Goal: Task Accomplishment & Management: Use online tool/utility

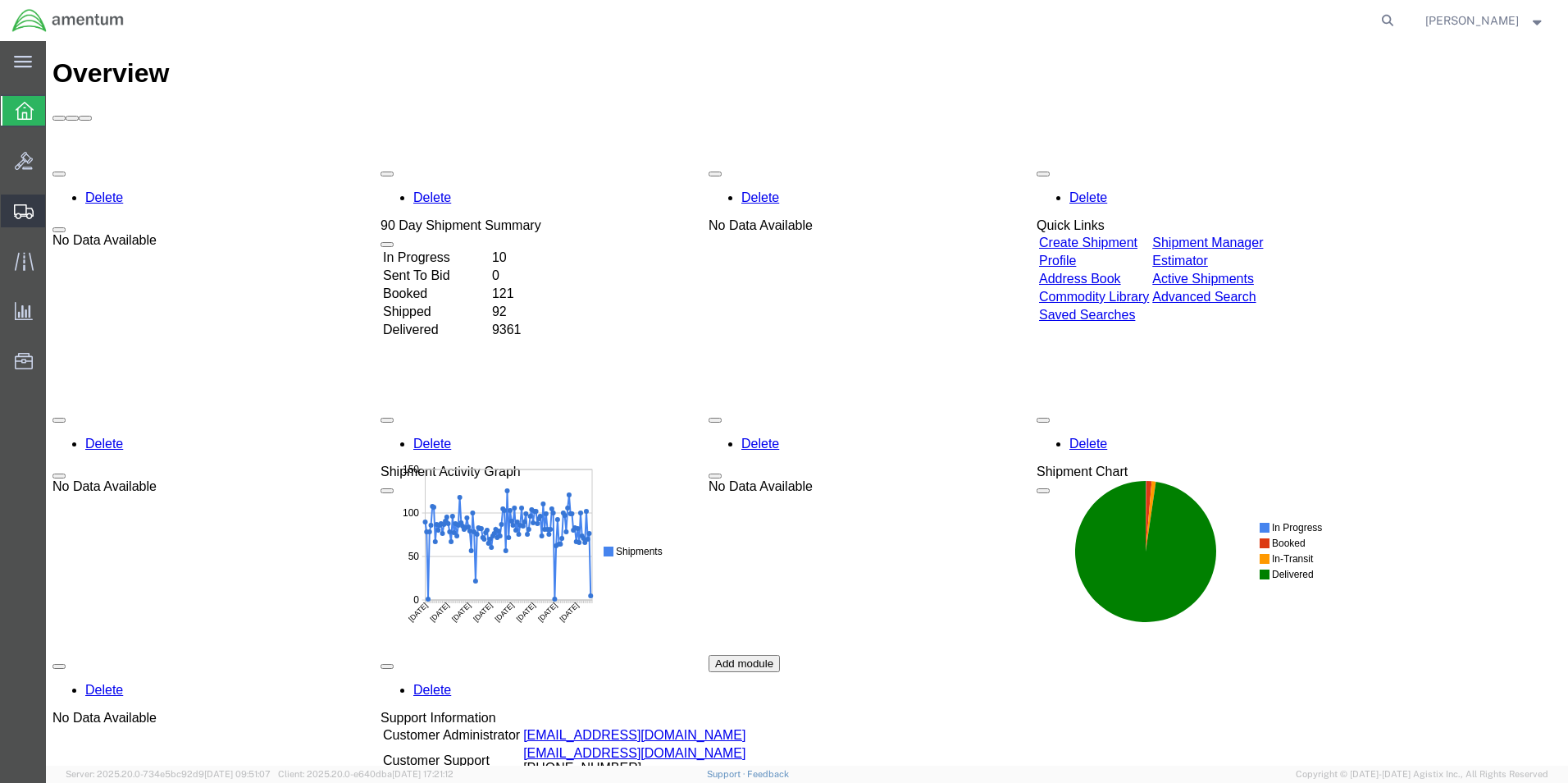
click at [0, 0] on span "Create from Template" at bounding box center [0, 0] width 0 height 0
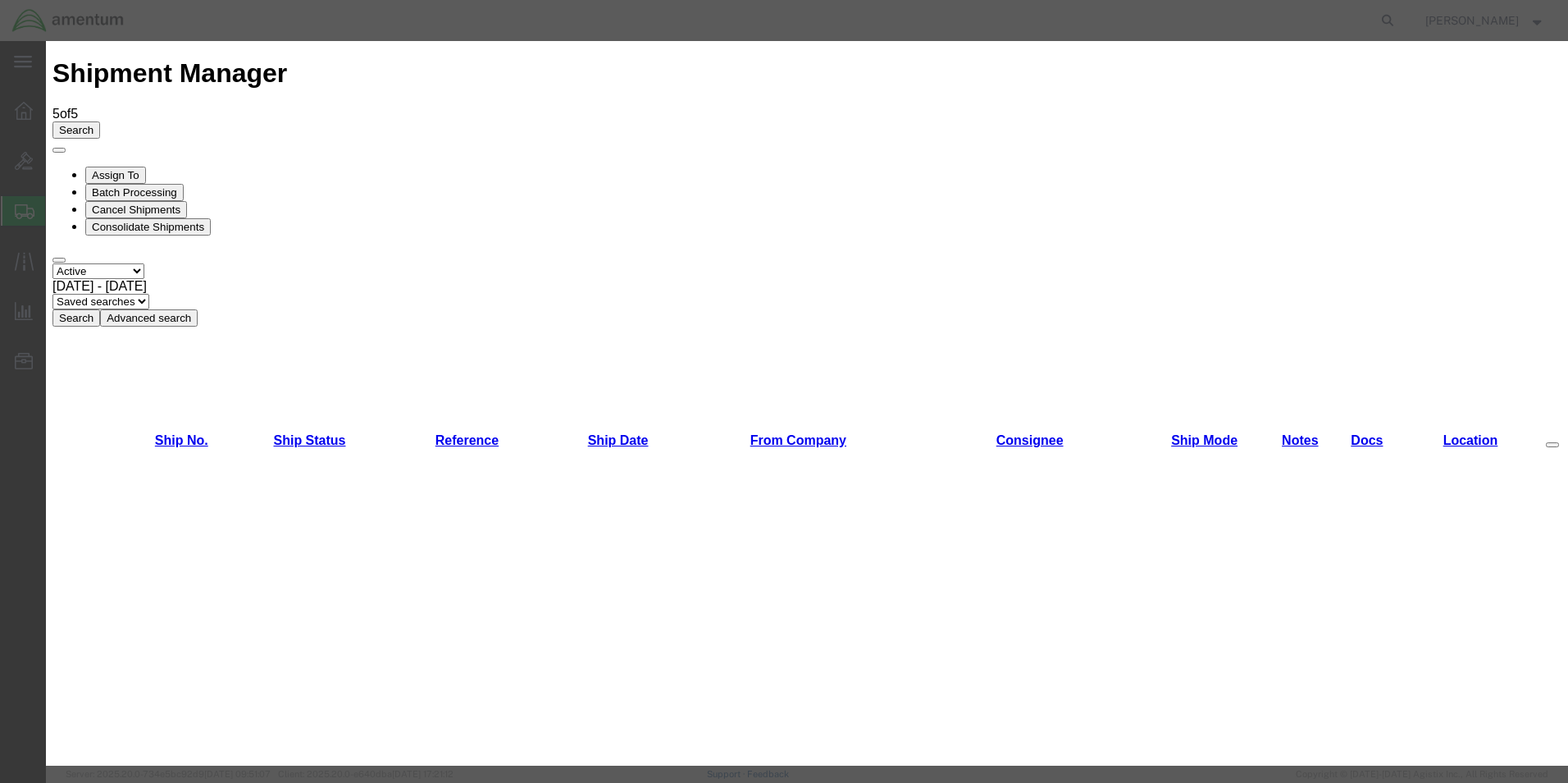
scroll to position [246, 0]
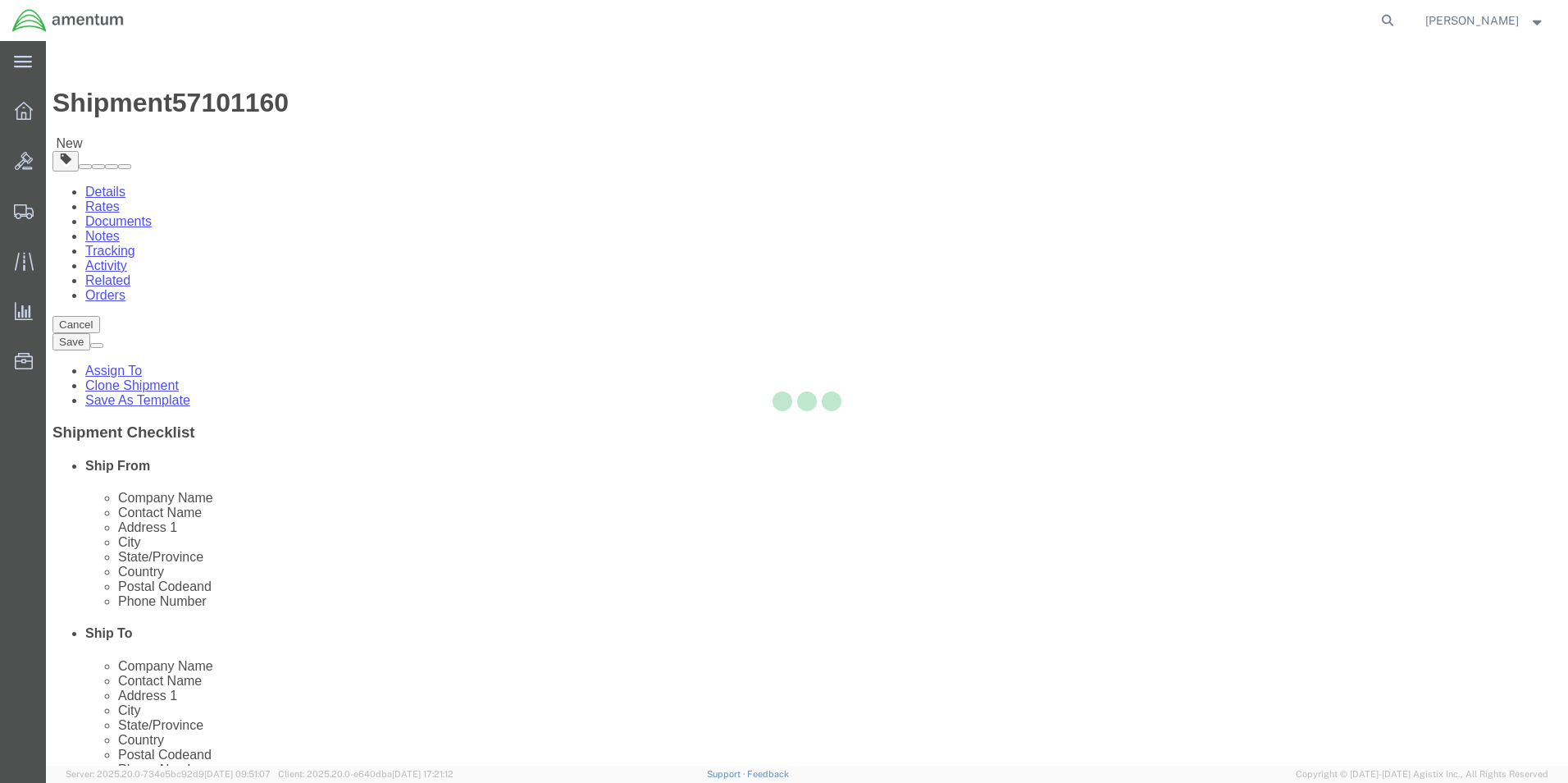
select select "49831"
select select "49921"
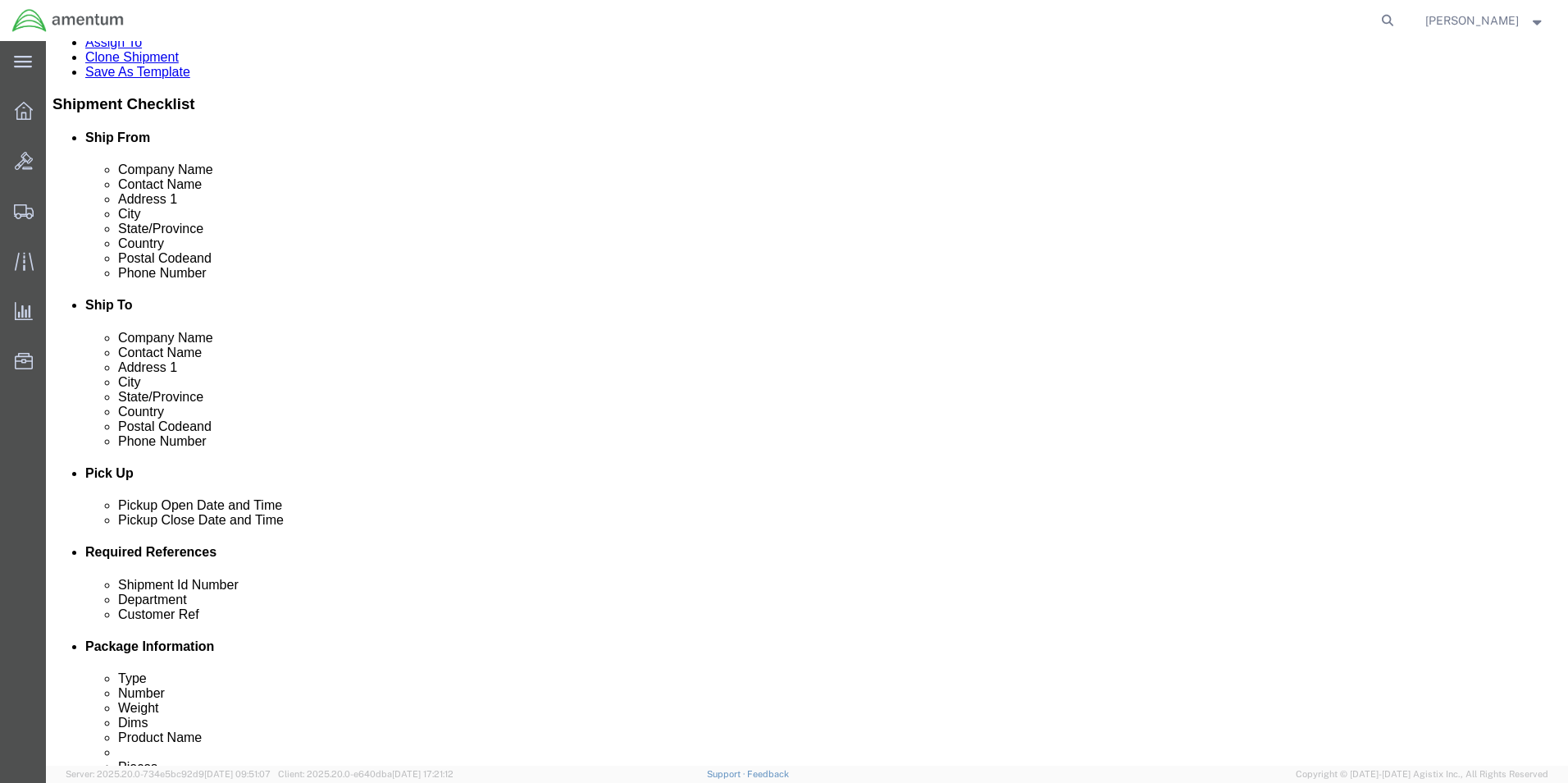
scroll to position [574, 0]
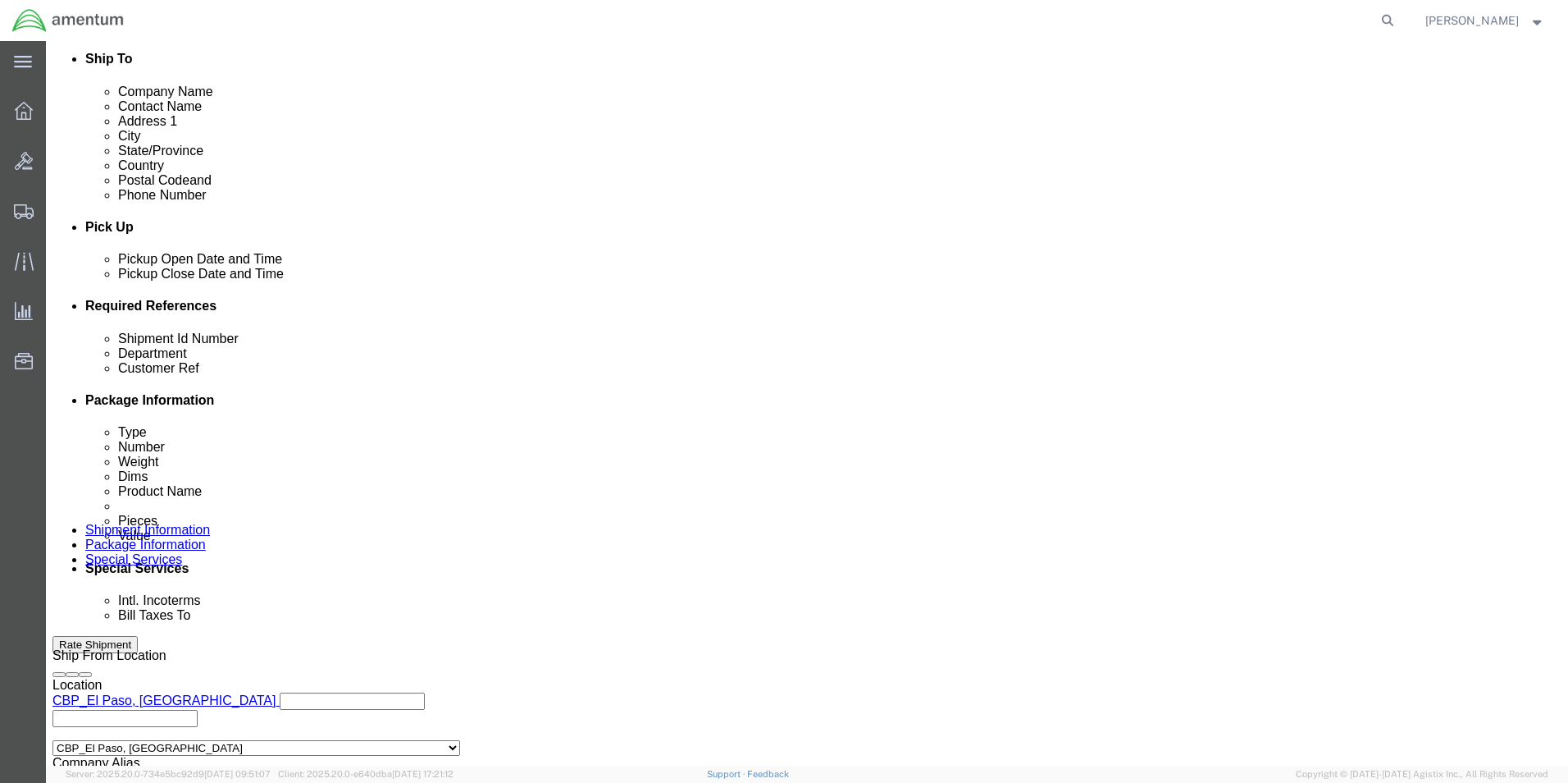
drag, startPoint x: 277, startPoint y: 436, endPoint x: 139, endPoint y: 437, distance: 138.0
click div "Shipment Id Number 269636"
type input "513-011462"
drag, startPoint x: 277, startPoint y: 469, endPoint x: 126, endPoint y: 469, distance: 151.0
click div "Customer Ref 269636"
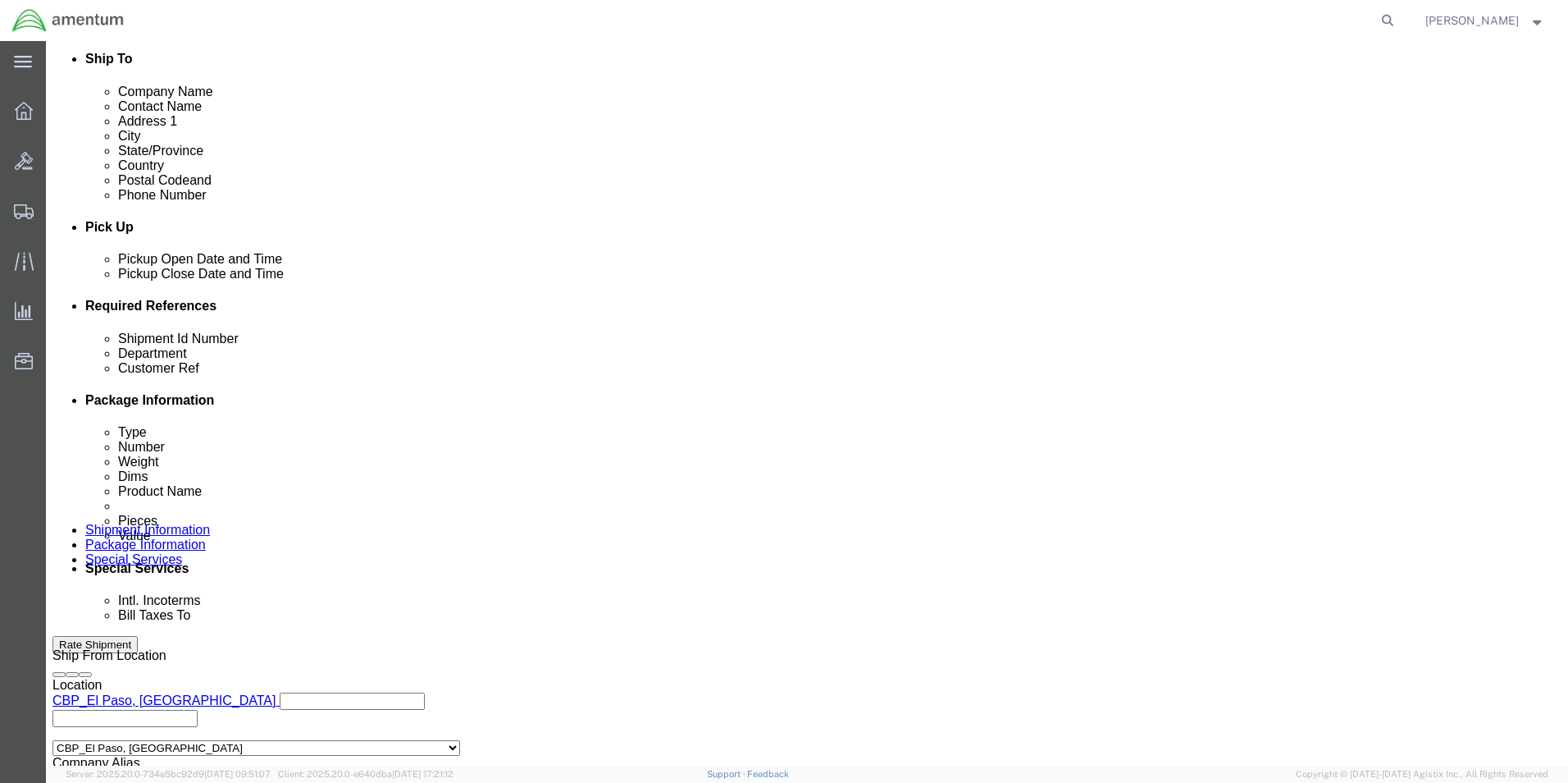
scroll to position [720, 0]
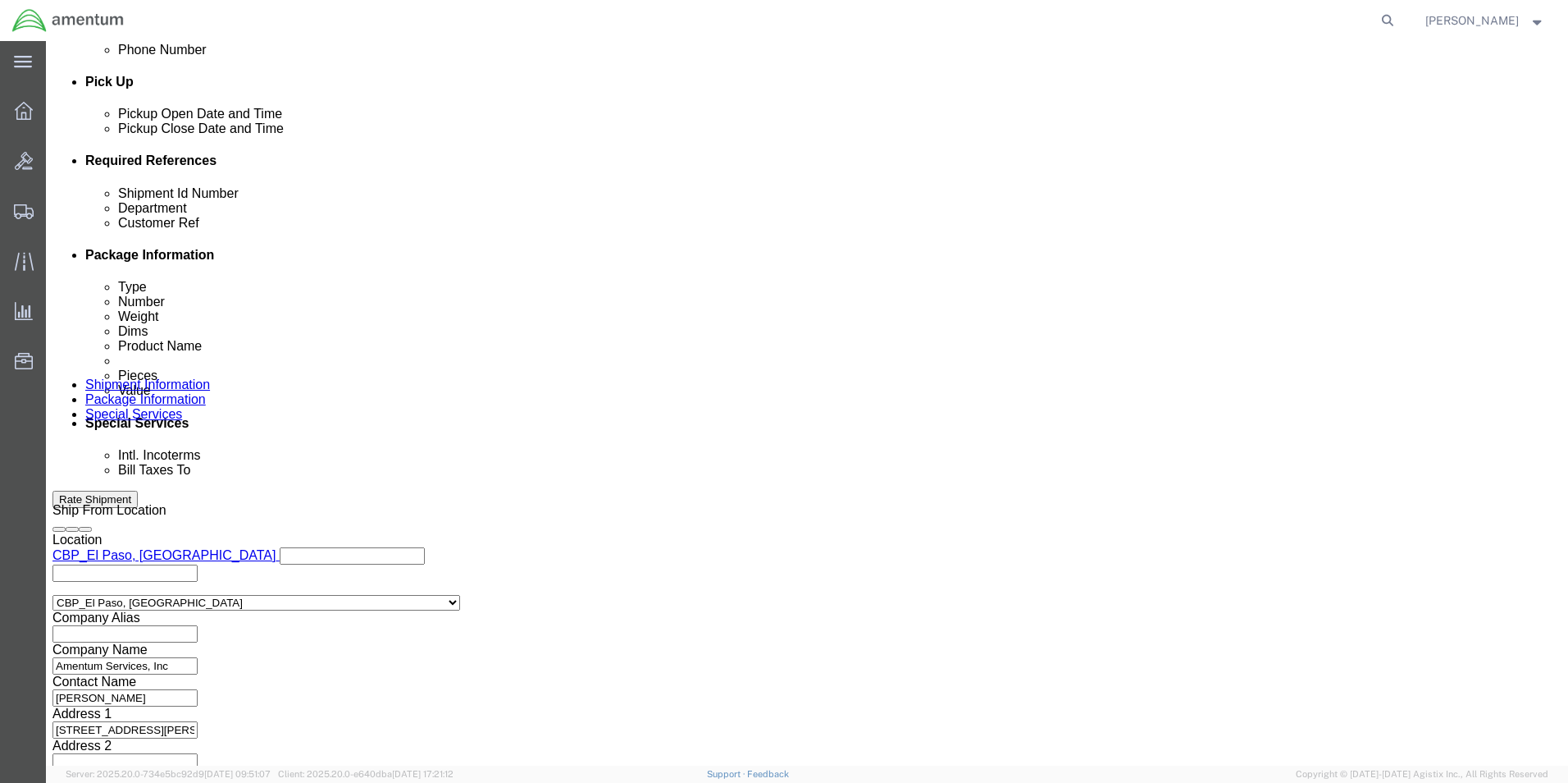
type input "513-011462"
click button "Continue"
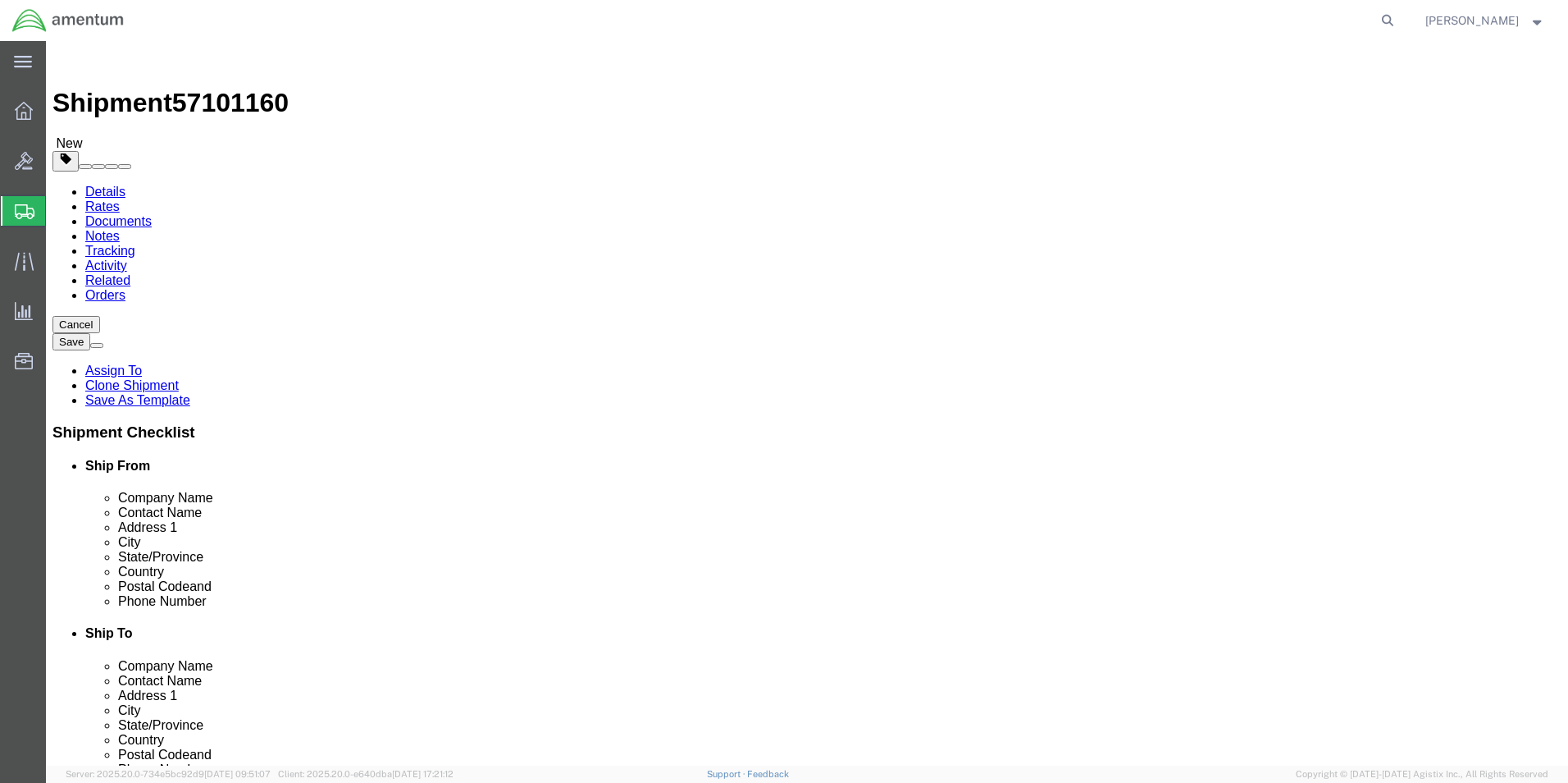
drag, startPoint x: 260, startPoint y: 351, endPoint x: 163, endPoint y: 341, distance: 97.5
click div "Dimensions Length 10.00 x Width 10.00 x Height 10.00 Select cm ft in"
type input "16"
type input "10"
type input "12"
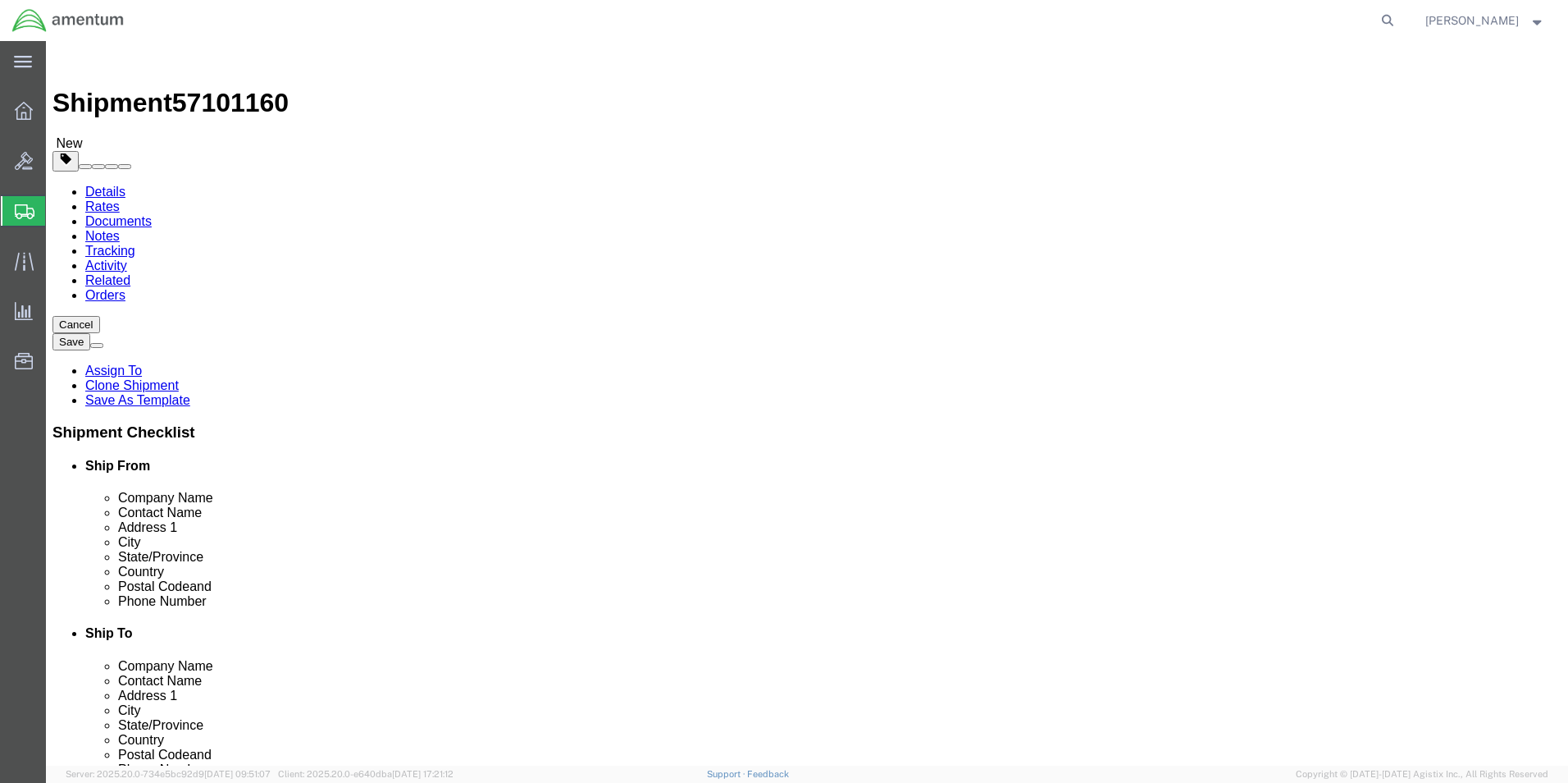
drag, startPoint x: 263, startPoint y: 384, endPoint x: 215, endPoint y: 389, distance: 48.3
click div "3.80 Select kgs lbs"
type input "25.50"
click dd "2.00 Each"
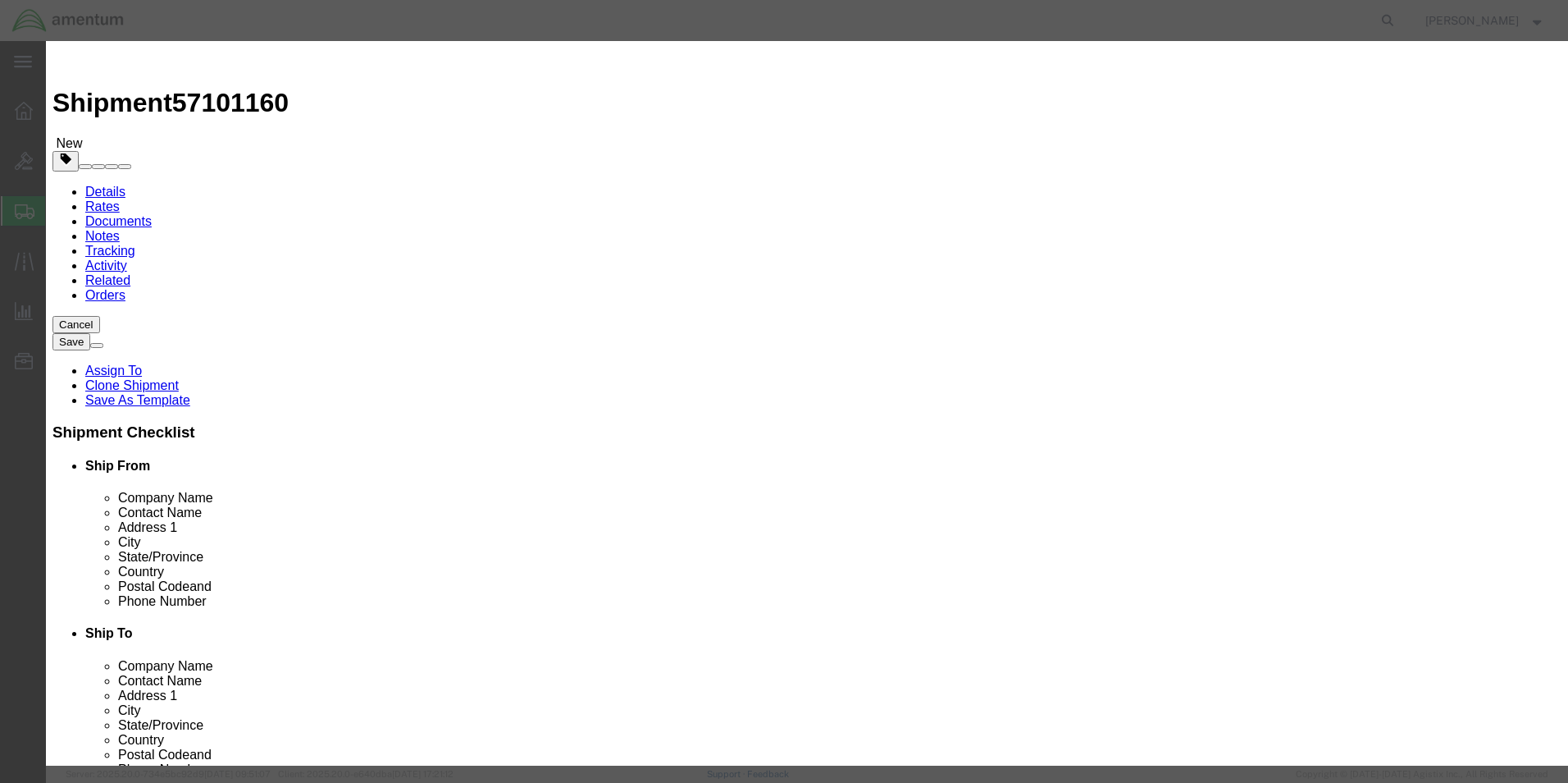
drag, startPoint x: 574, startPoint y: 126, endPoint x: 479, endPoint y: 115, distance: 95.6
click input "AIRCRAFT PARTS"
type input "S"
type input "shop items"
click div "Commodity library Product Name shop items Pieces 2.00 Select Bag Barrels 100Boa…"
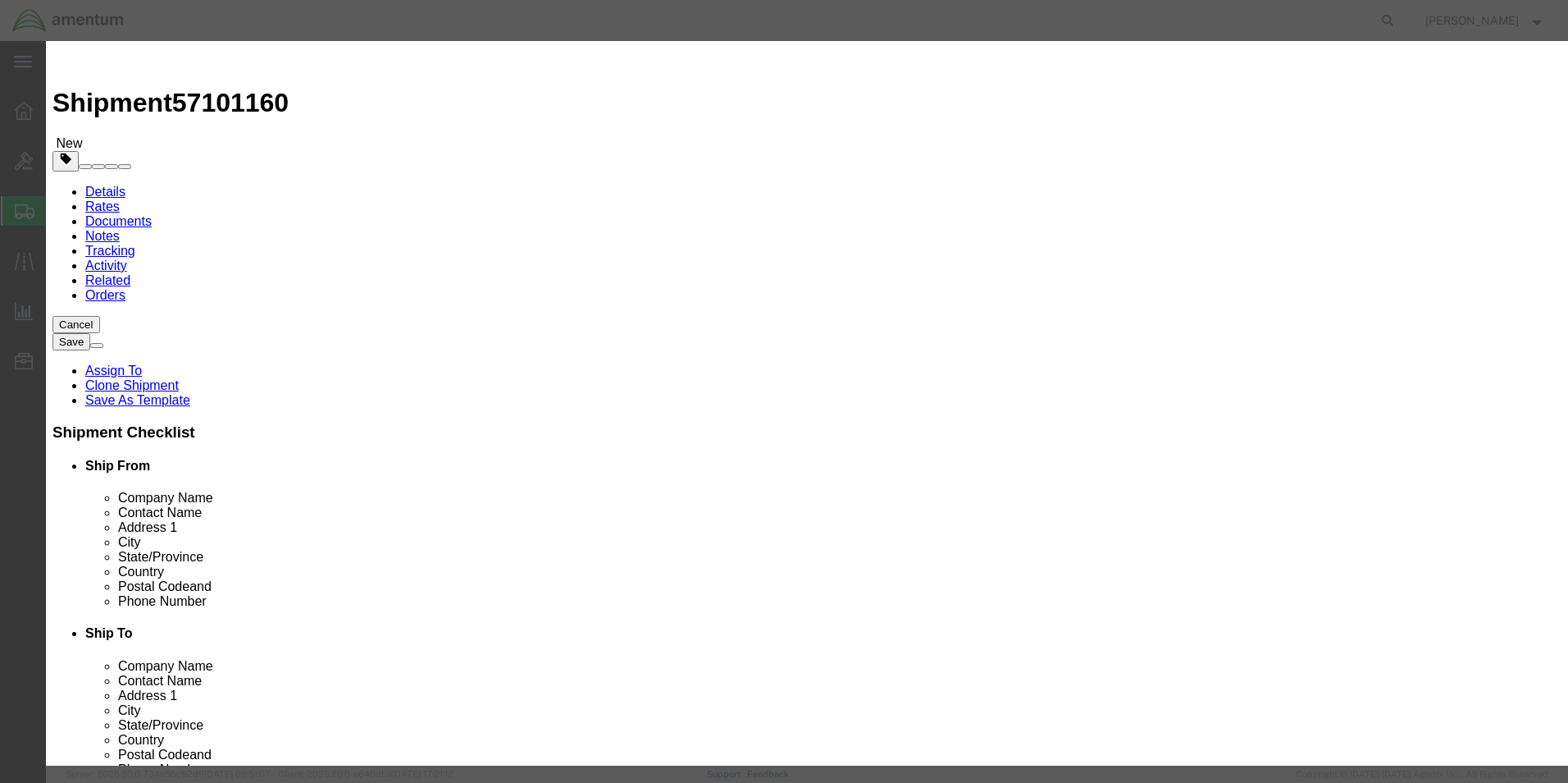
drag, startPoint x: 532, startPoint y: 154, endPoint x: 457, endPoint y: 158, distance: 75.1
click div "Pieces 2.00 Select Bag Barrels 100Board Feet Bottle Box Blister Pack Carats Can…"
drag, startPoint x: 542, startPoint y: 184, endPoint x: 463, endPoint y: 199, distance: 80.4
click div "800.00"
drag, startPoint x: 1030, startPoint y: 127, endPoint x: 816, endPoint y: 144, distance: 214.7
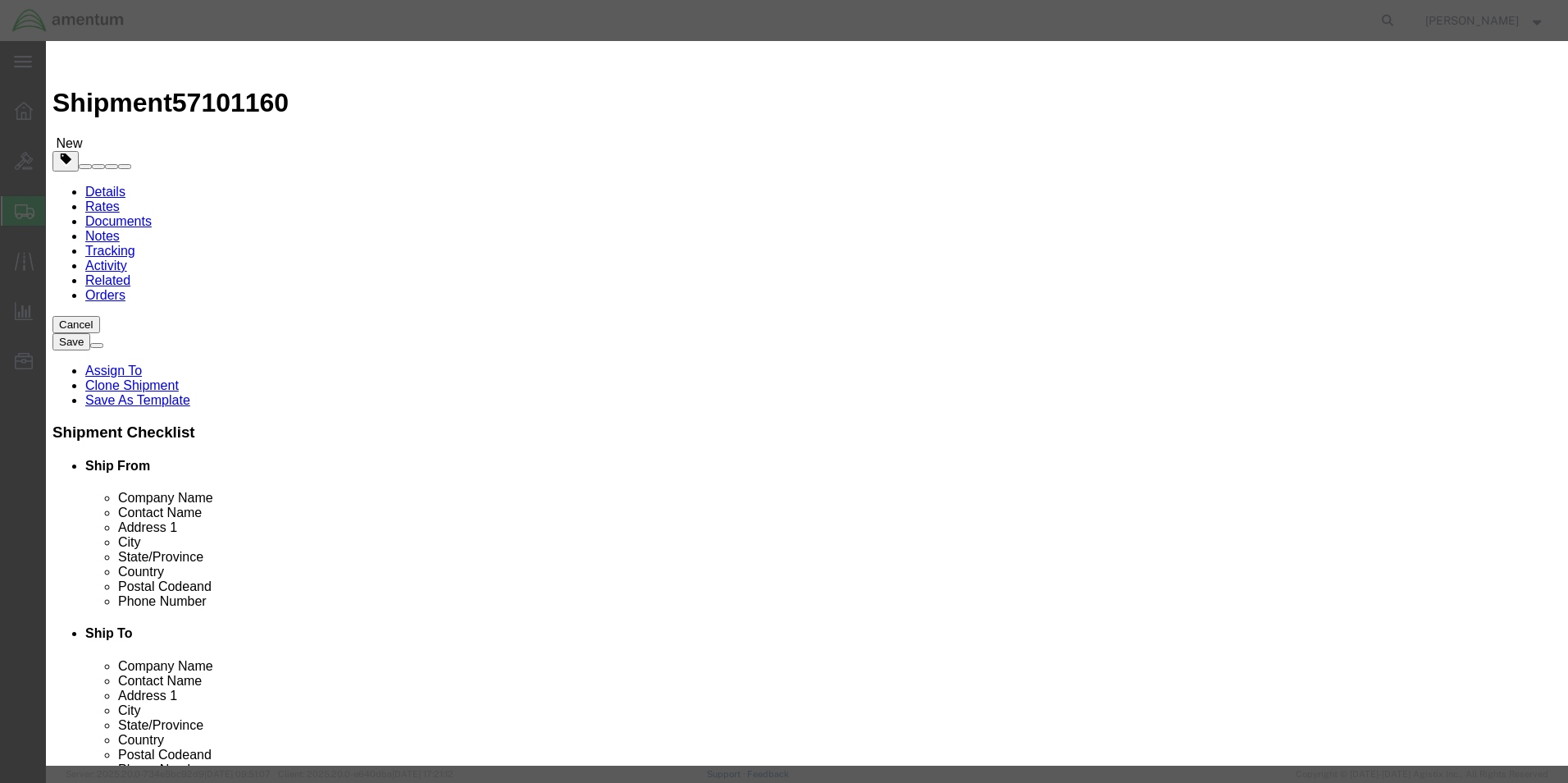
click div "Description filter, 200hrs kit"
click textarea "filter, 200hrs kit"
type textarea "Aeroshell 15w50qt"
click button "Save & Close"
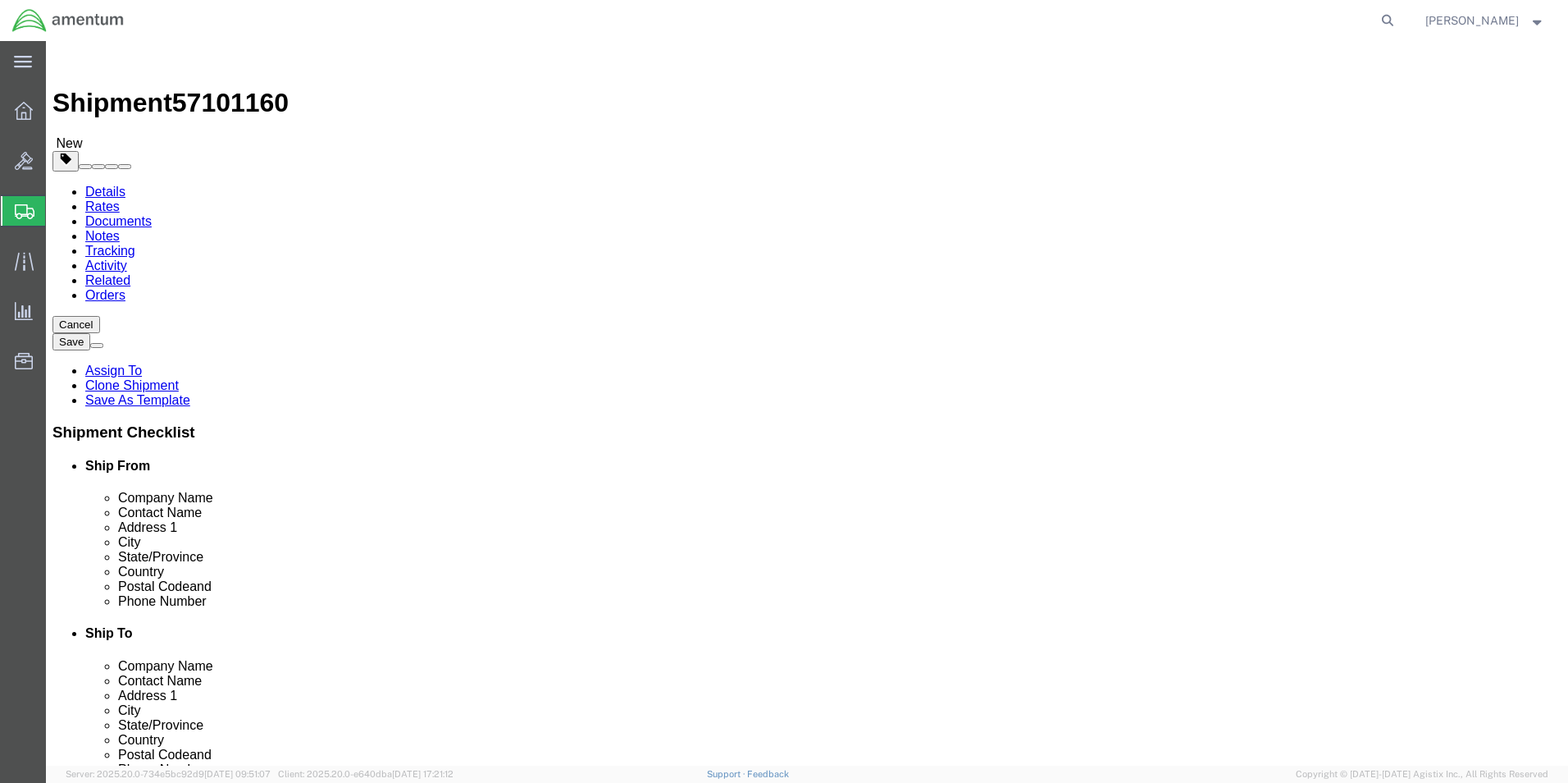
click button "Continue"
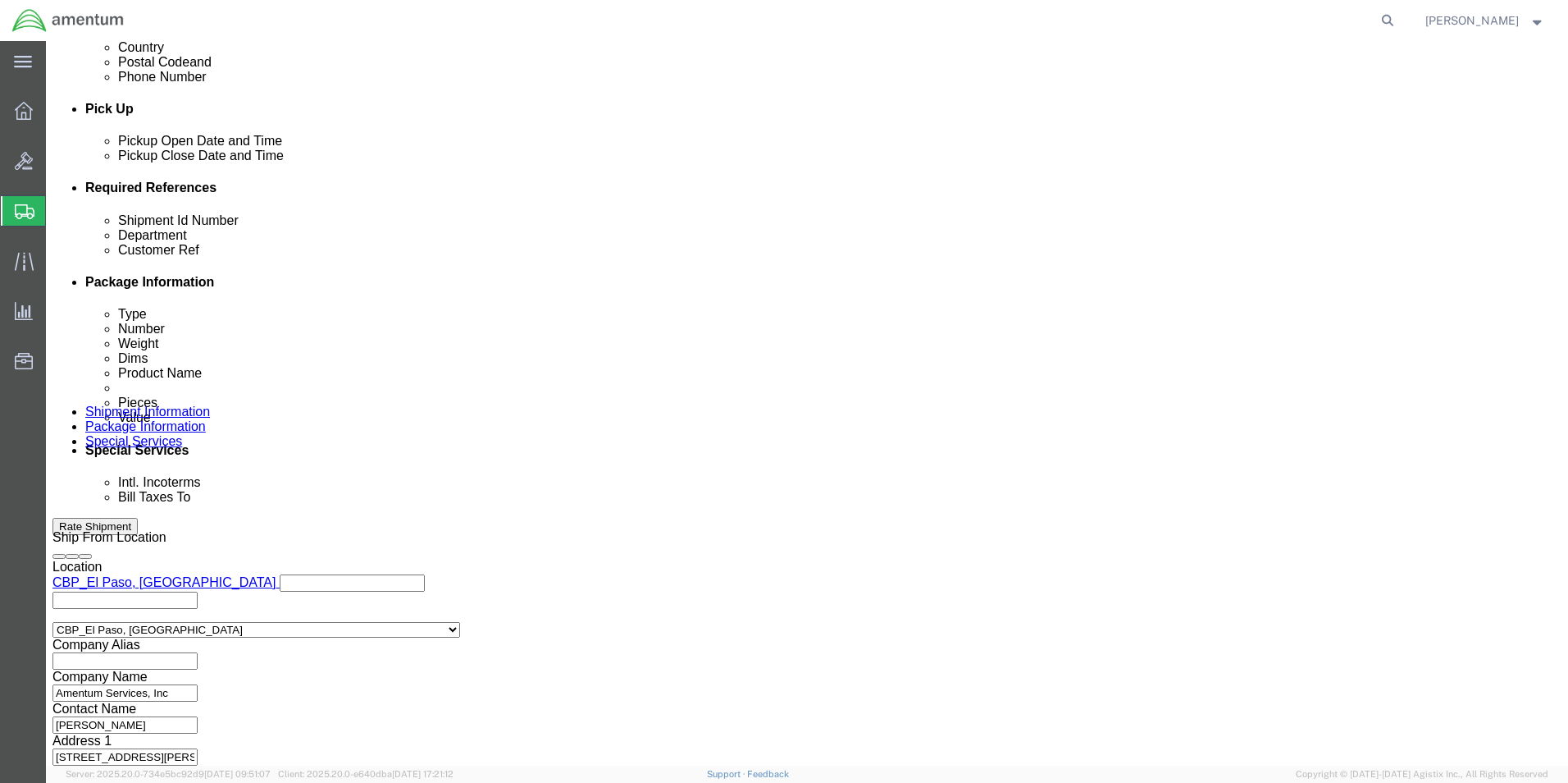
scroll to position [738, 0]
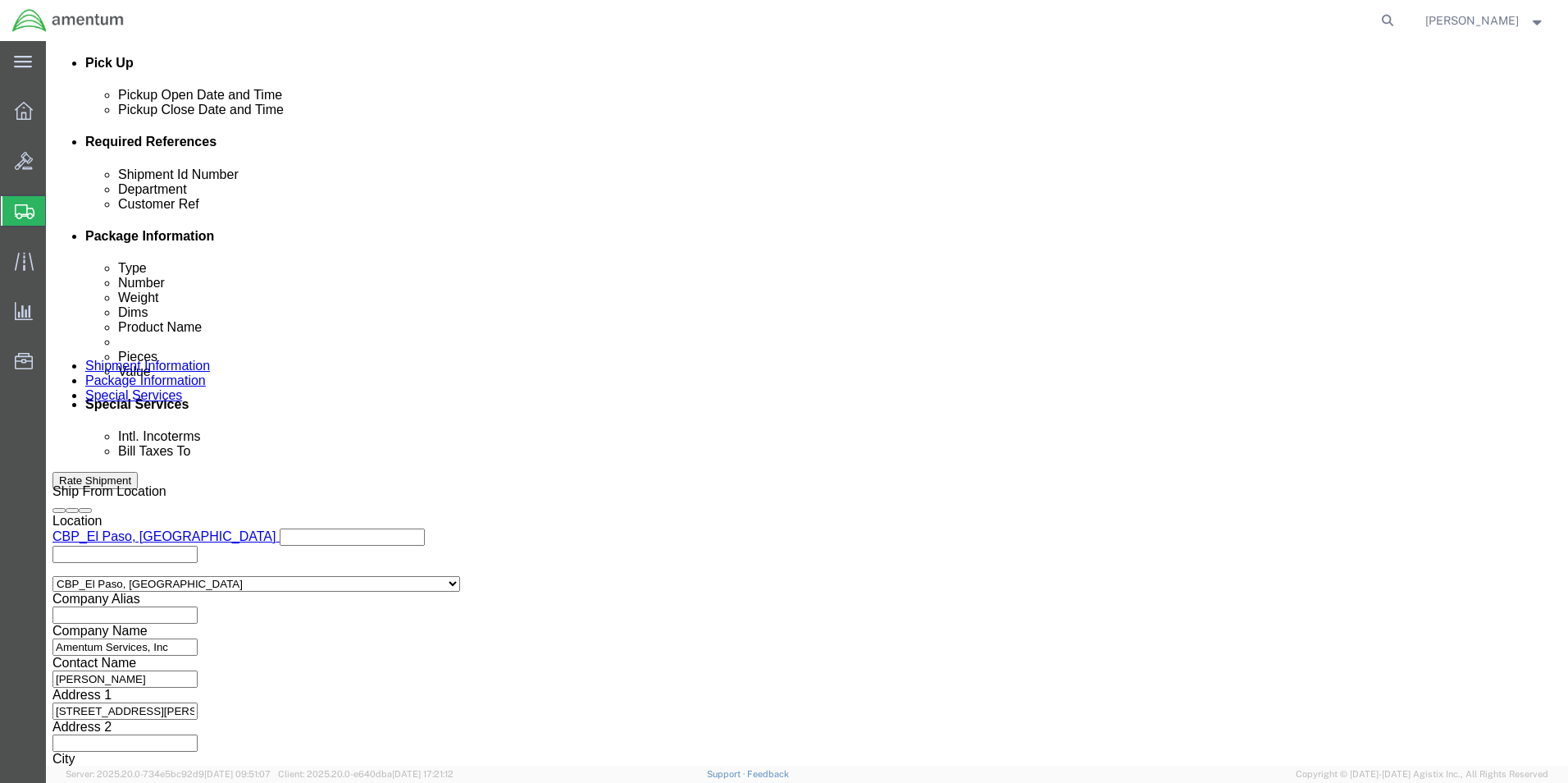
click button "Rate Shipment"
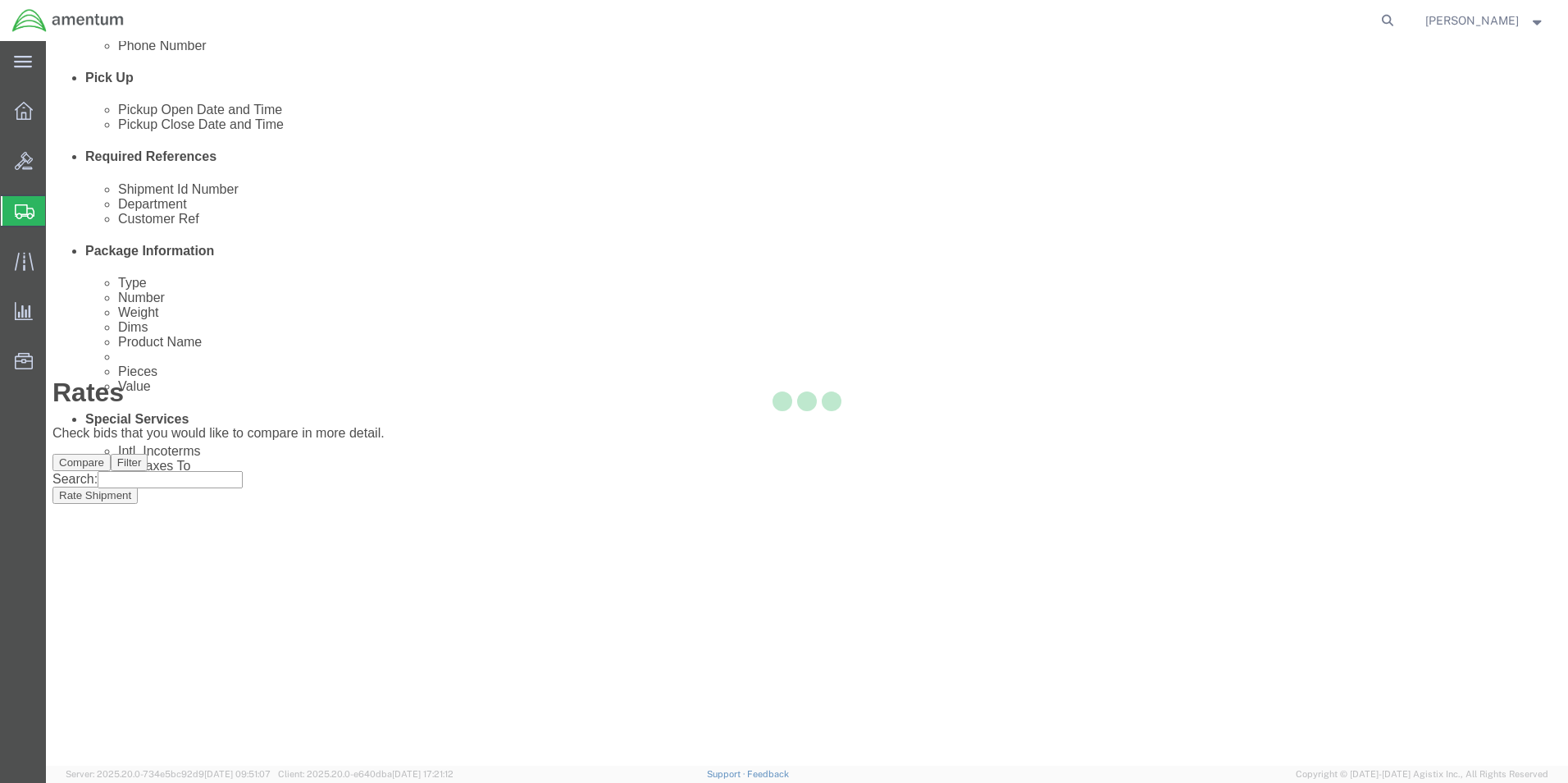
scroll to position [40, 0]
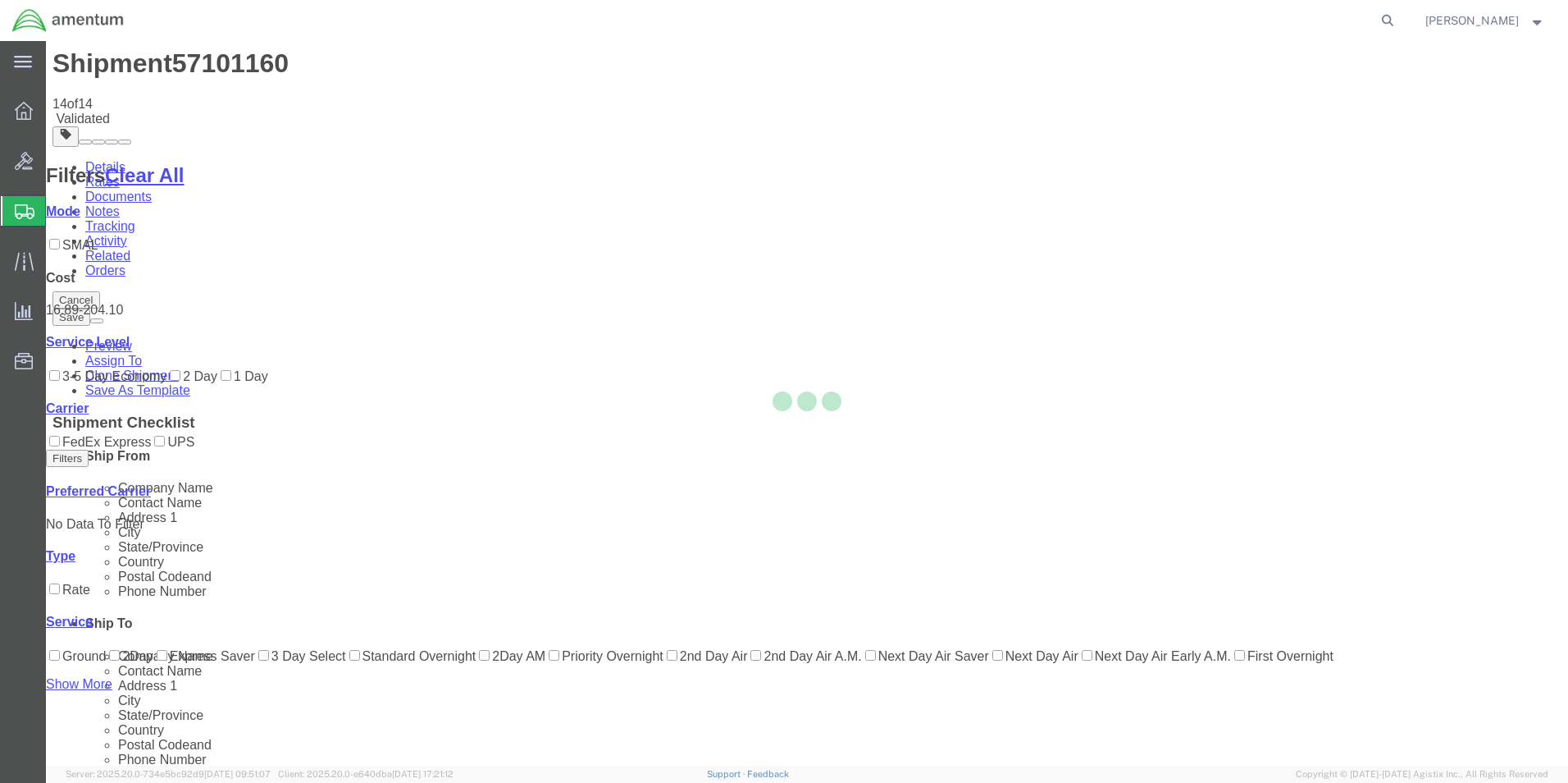
scroll to position [0, 0]
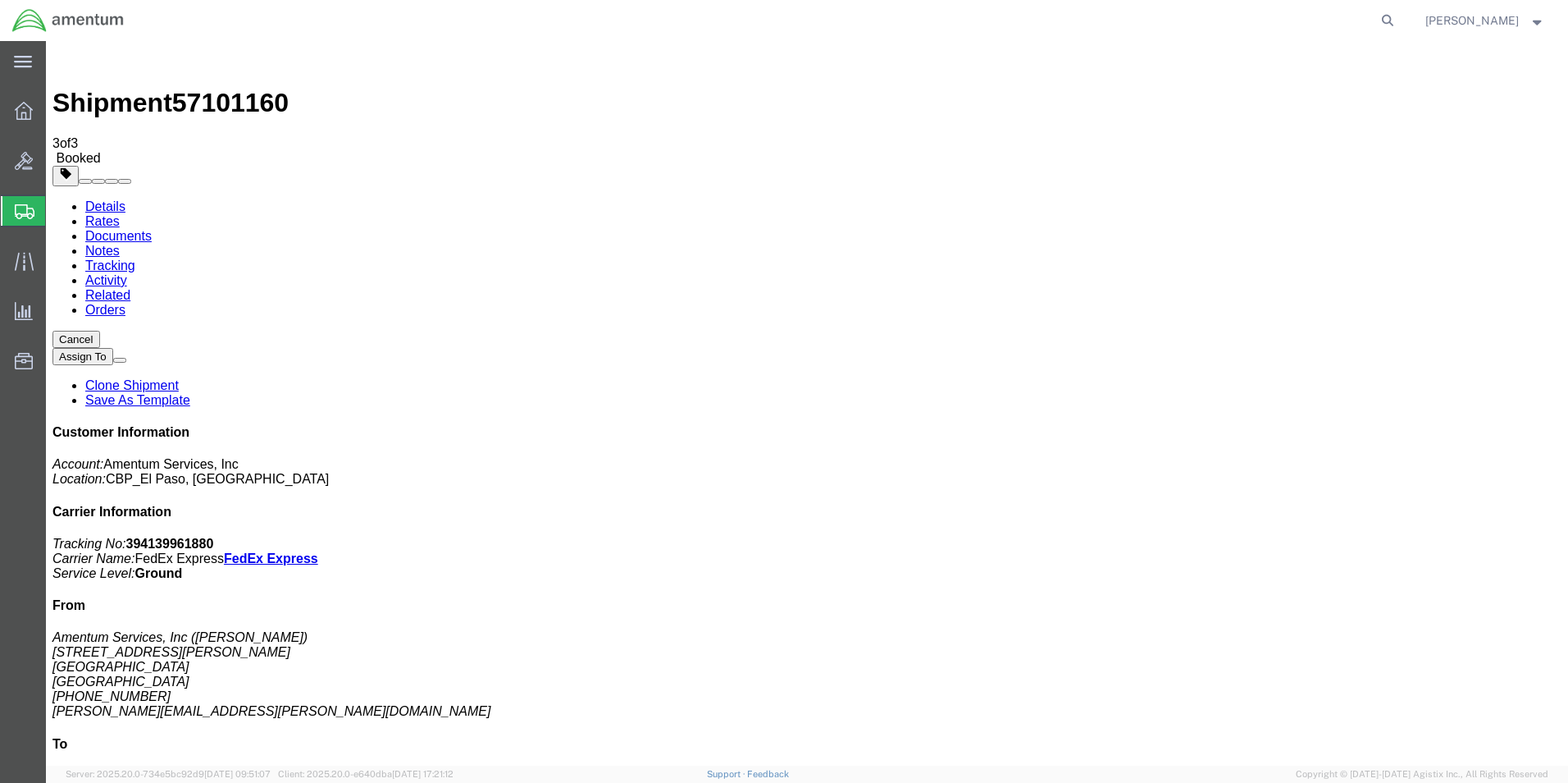
click at [179, 378] on link "Clone Shipment" at bounding box center [132, 384] width 94 height 14
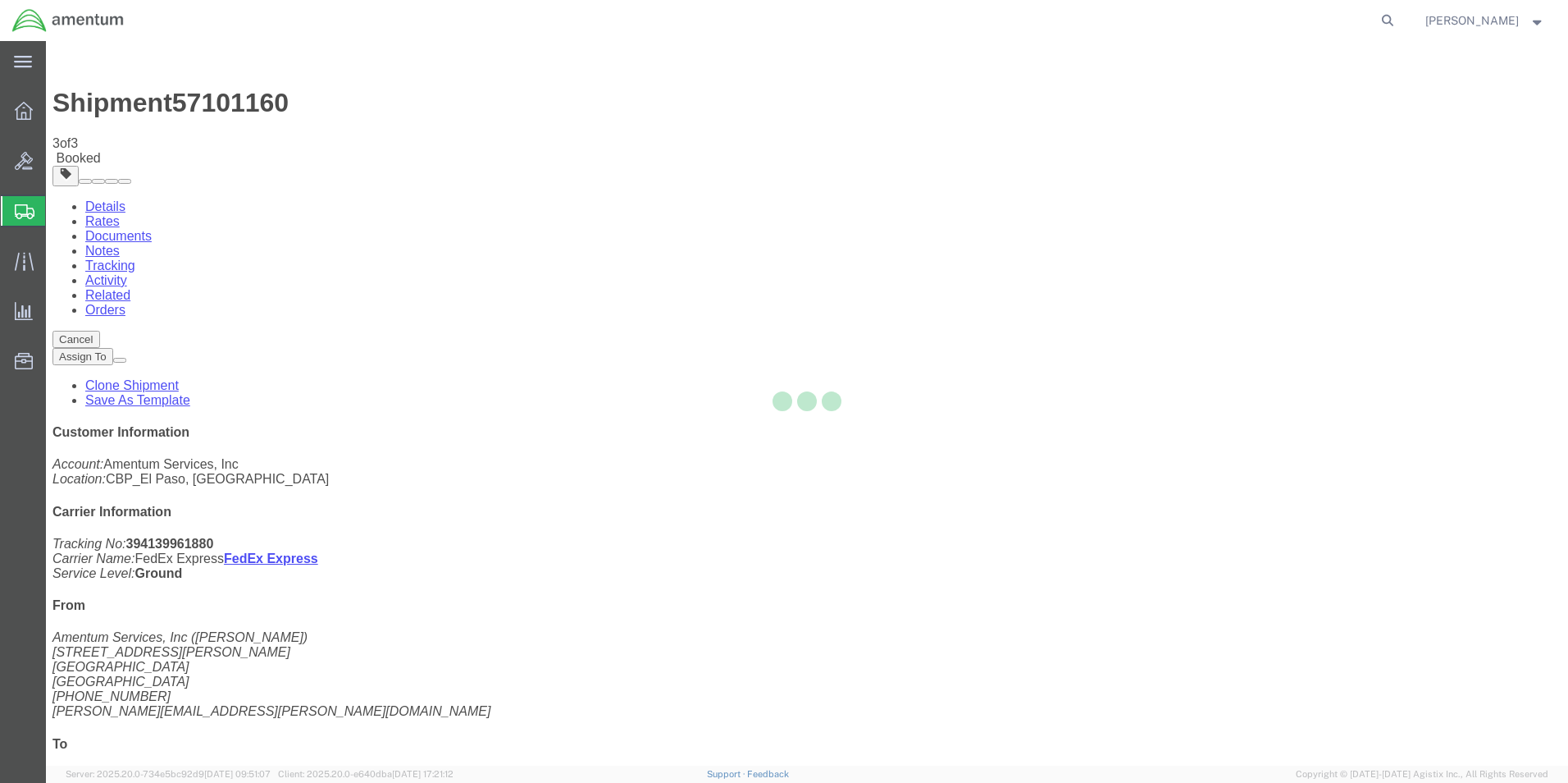
select select "49831"
select select "49921"
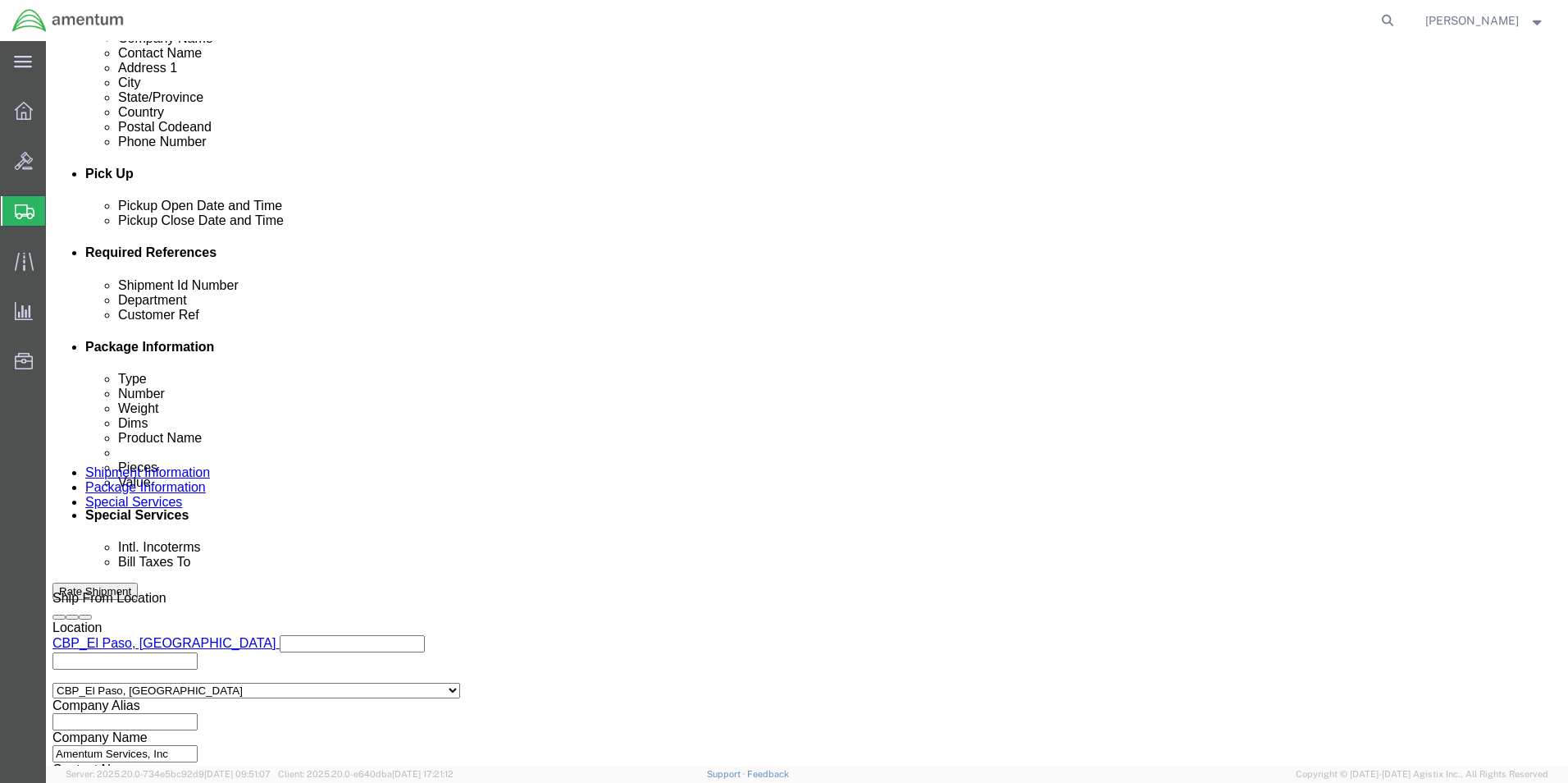
scroll to position [716, 0]
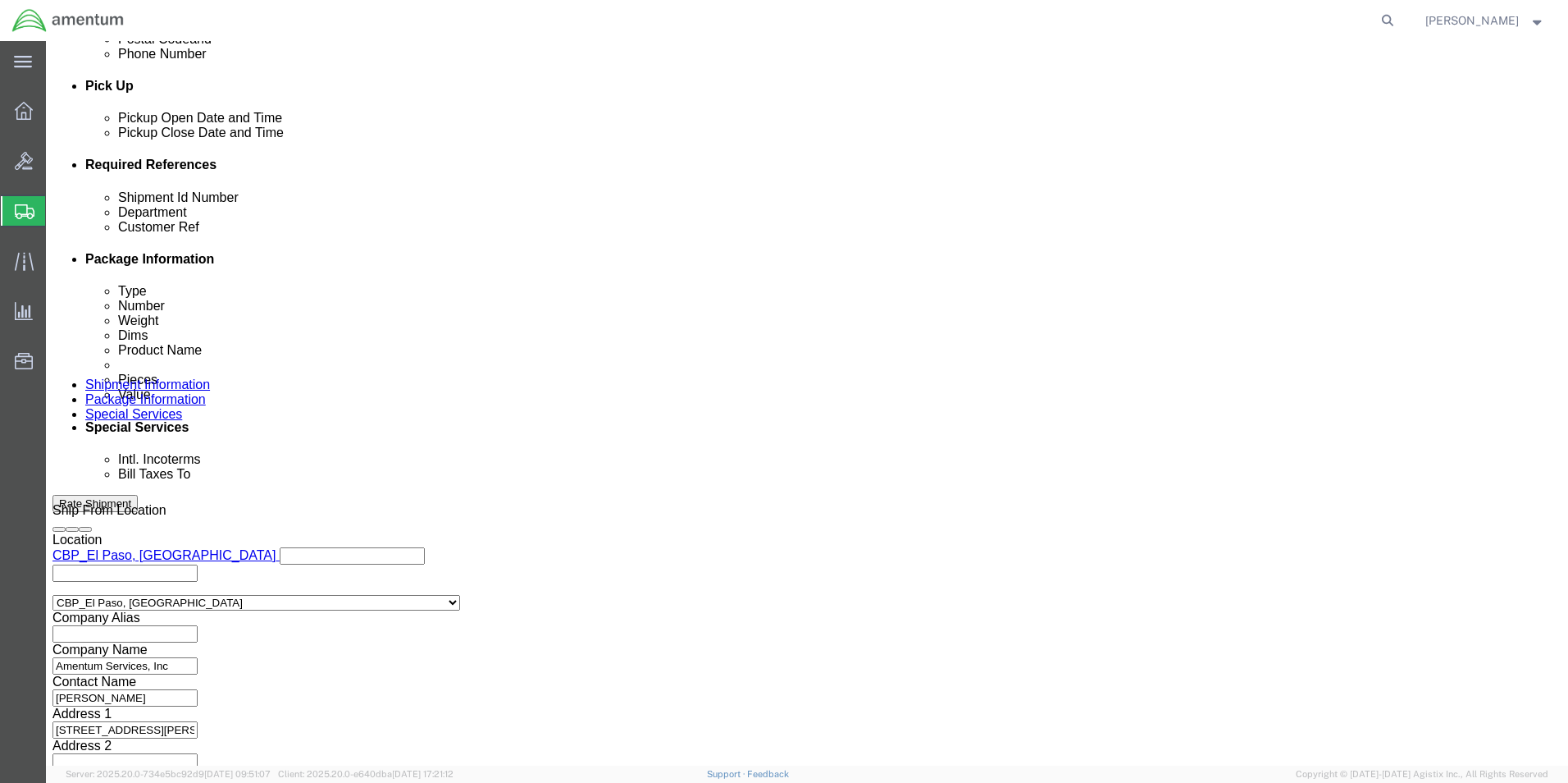
click button "Continue"
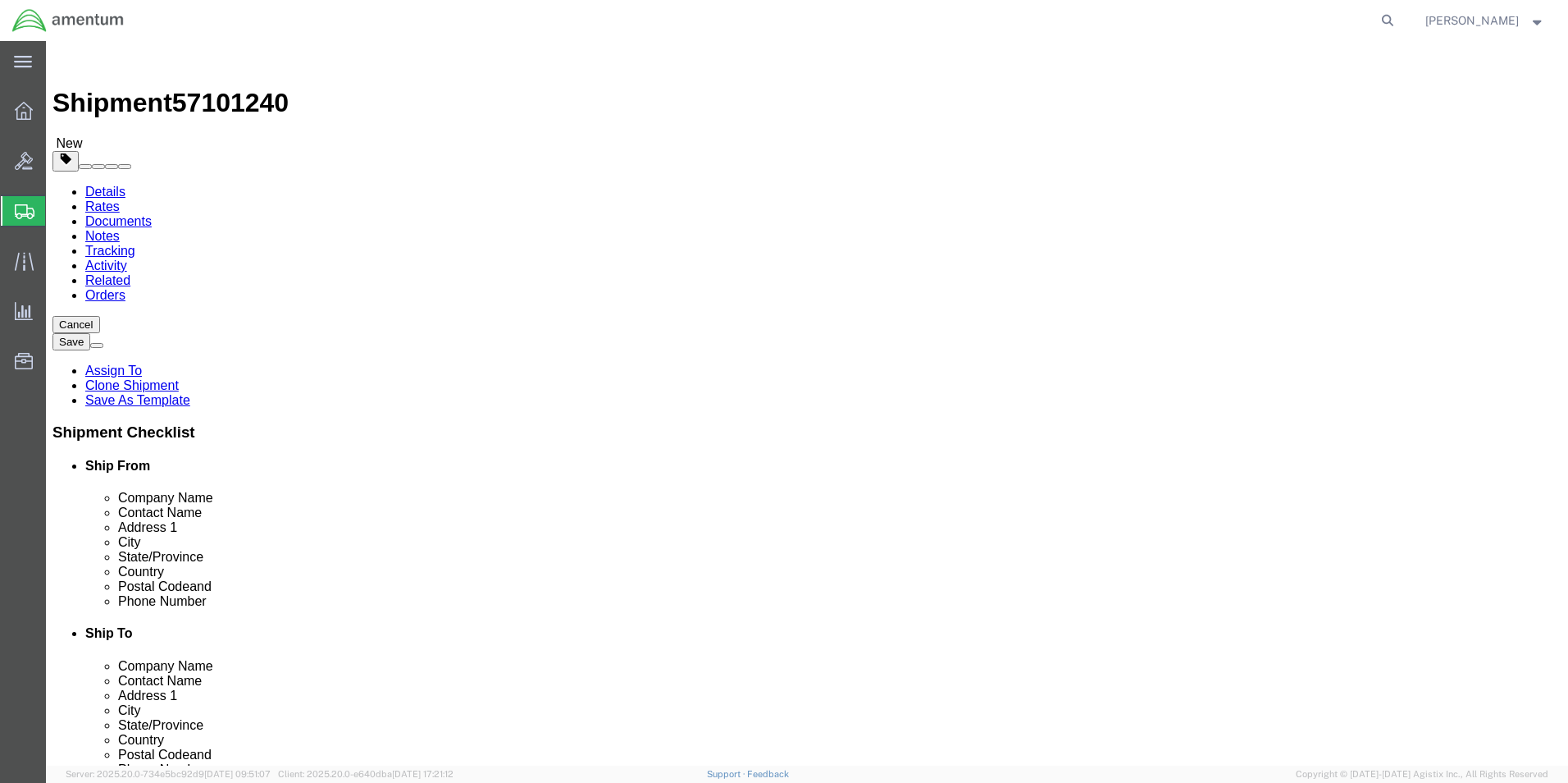
click button "Continue"
click button "Rate Shipment"
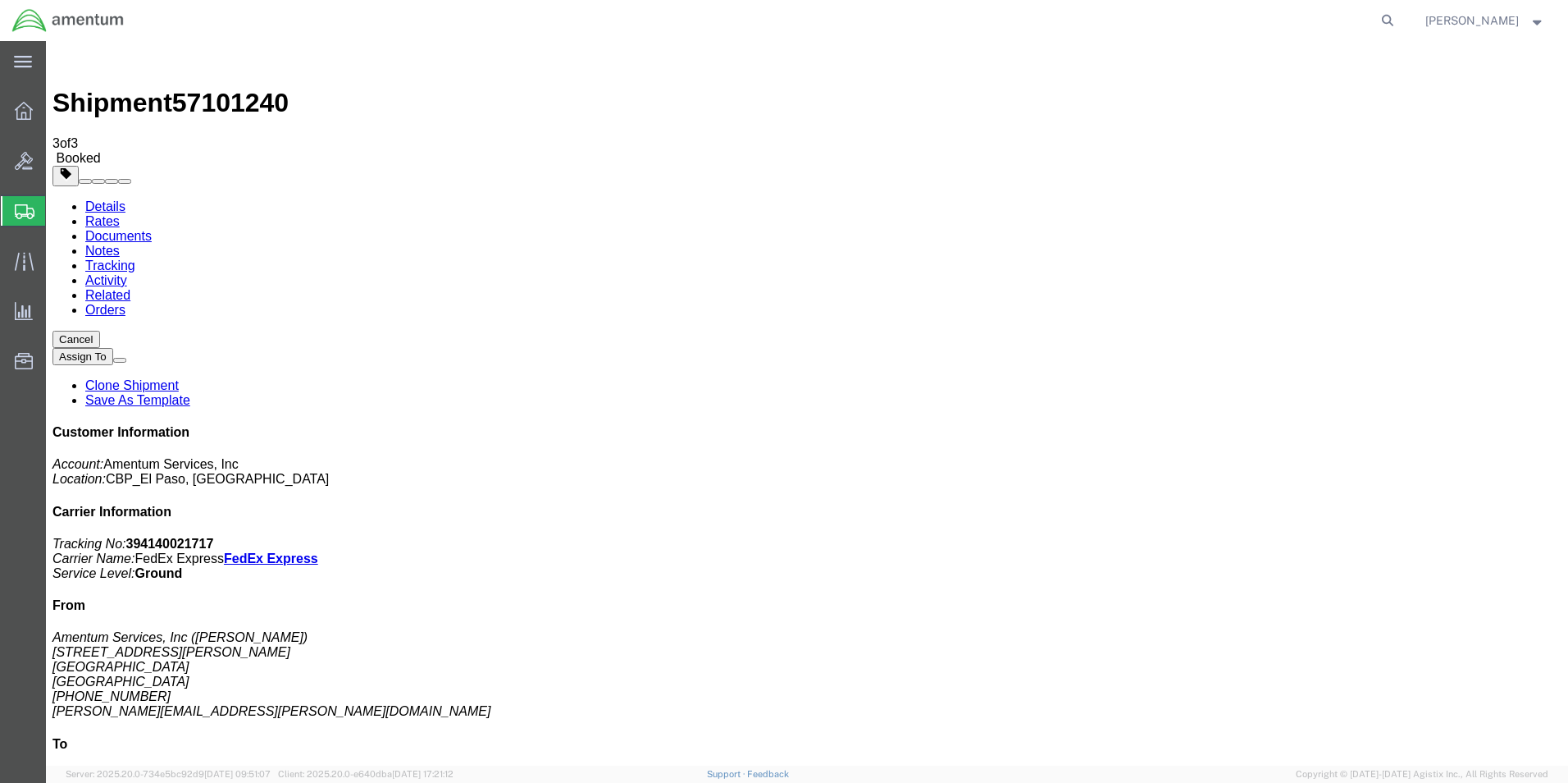
click at [179, 378] on link "Clone Shipment" at bounding box center [132, 384] width 94 height 14
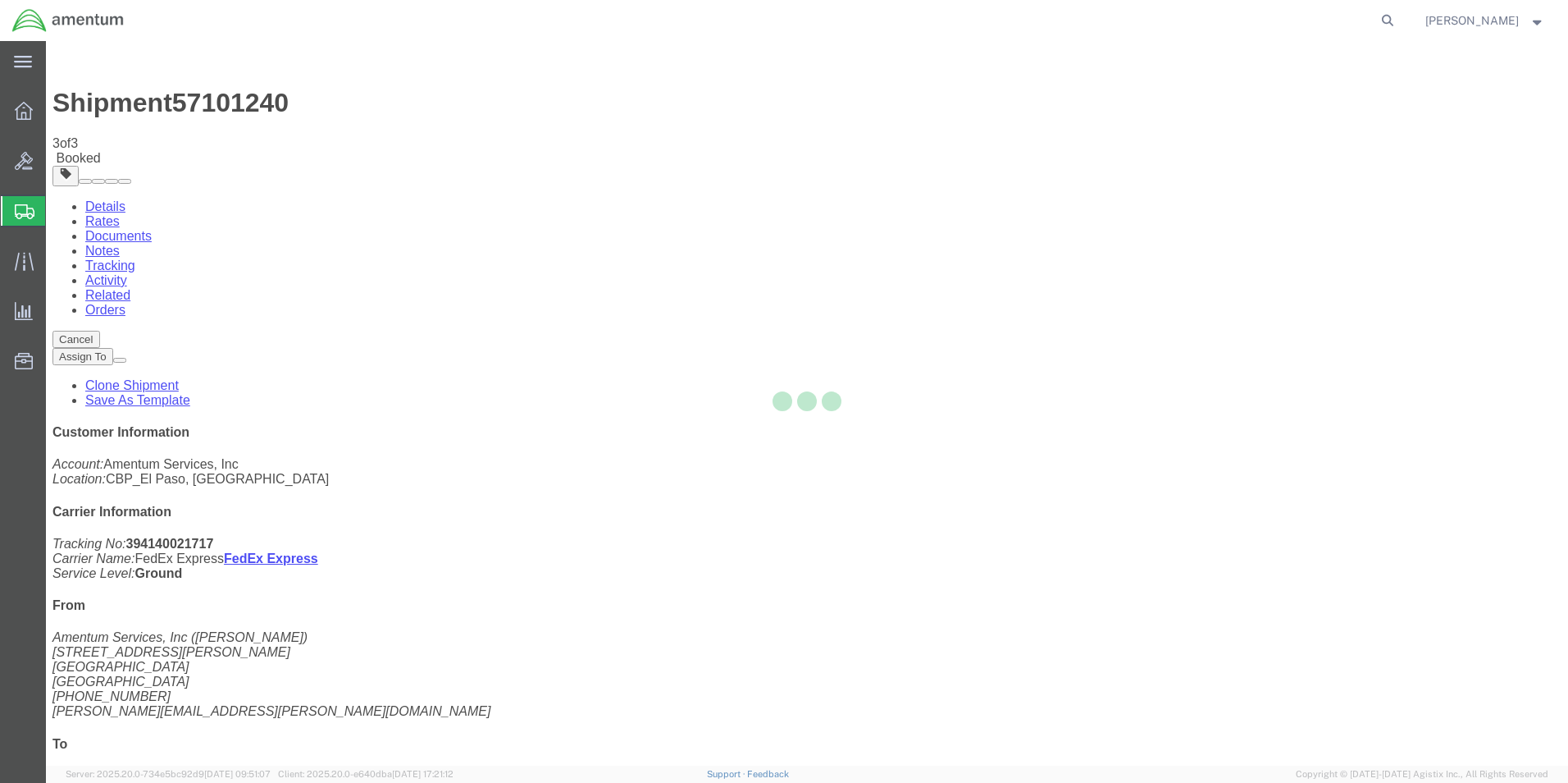
select select "49831"
select select "49921"
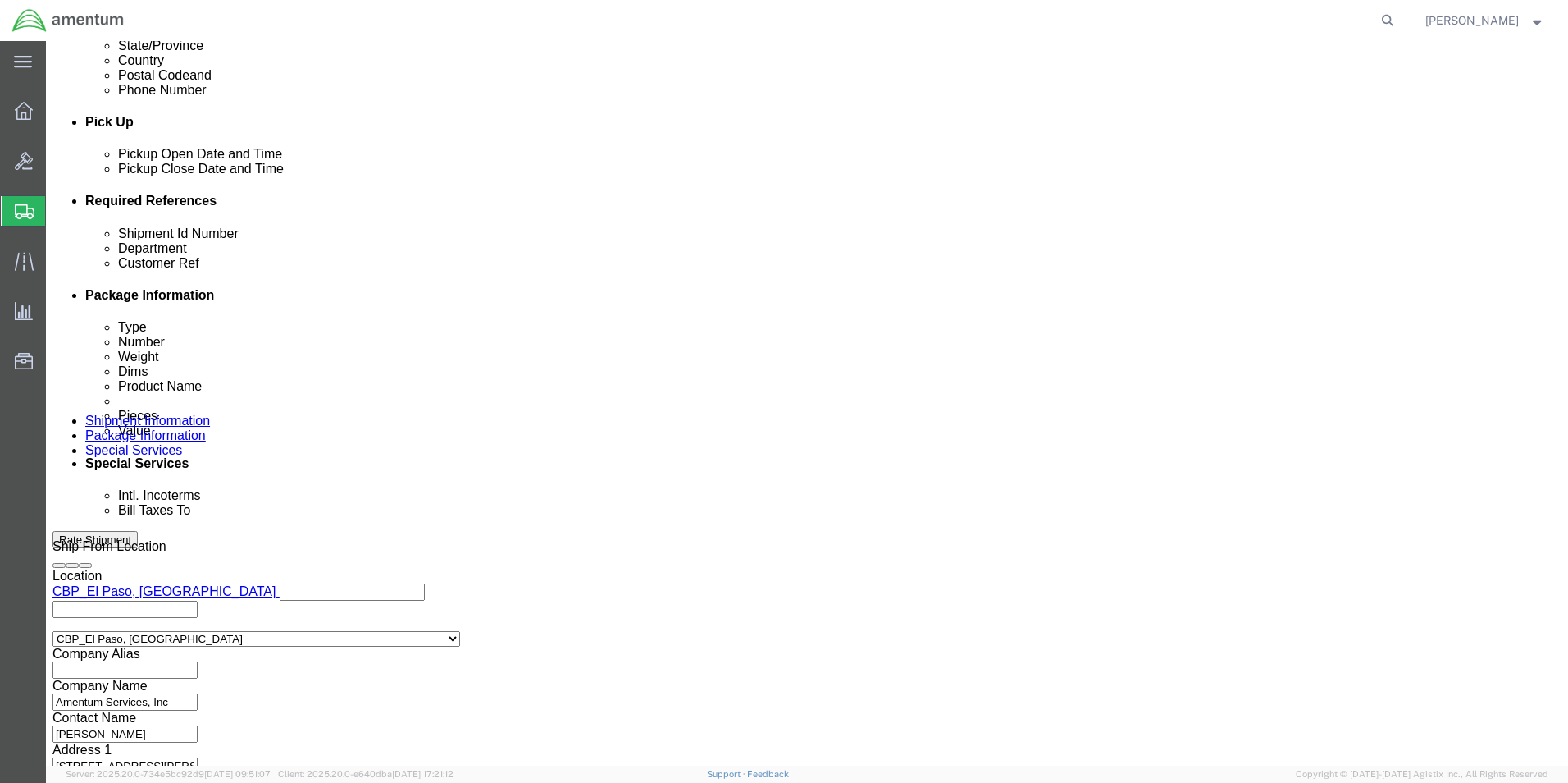
scroll to position [716, 0]
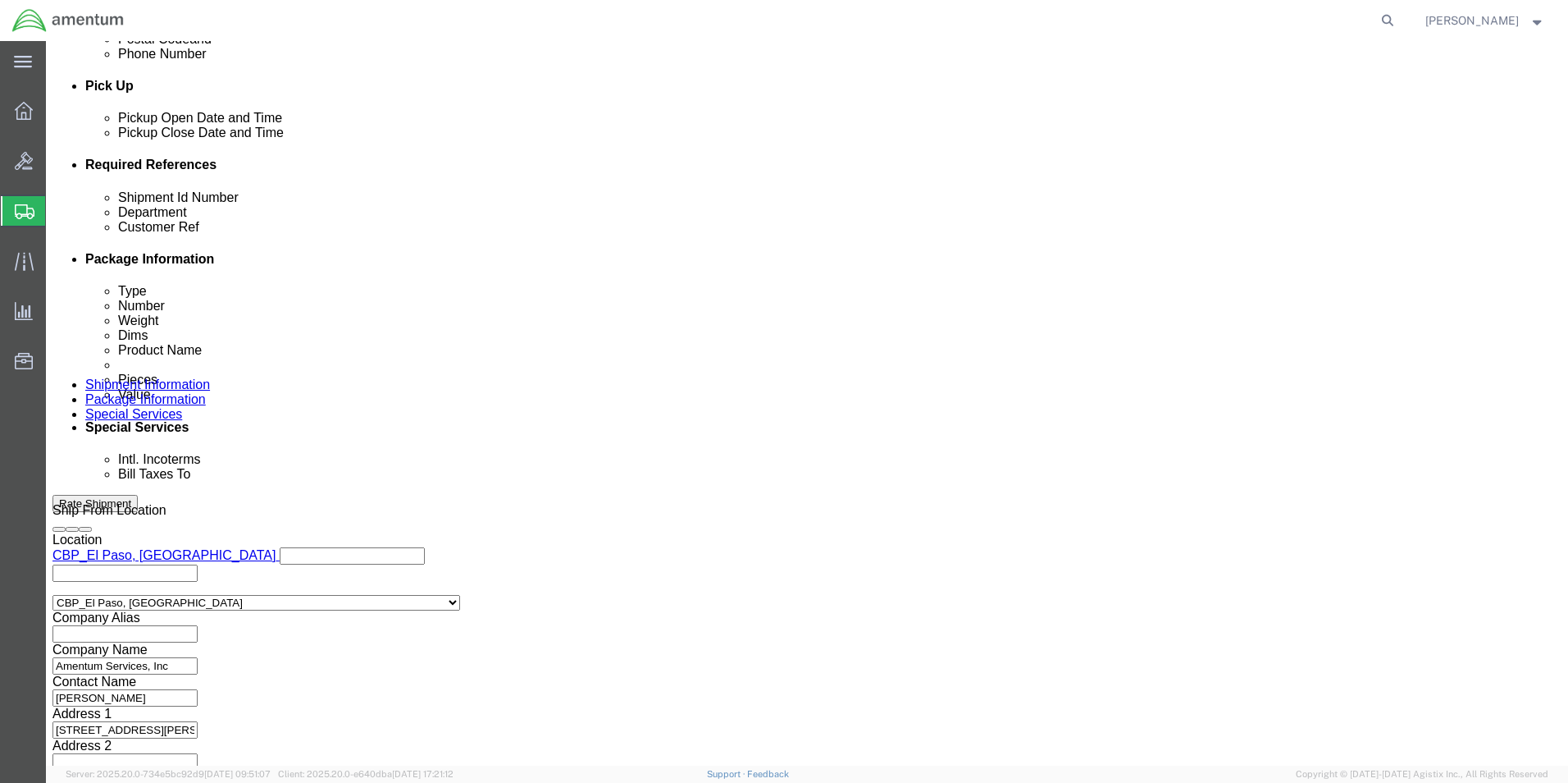
click input "513-011462"
type input "513-011478"
click input "513-011462"
type input "513-011478"
click button "Continue"
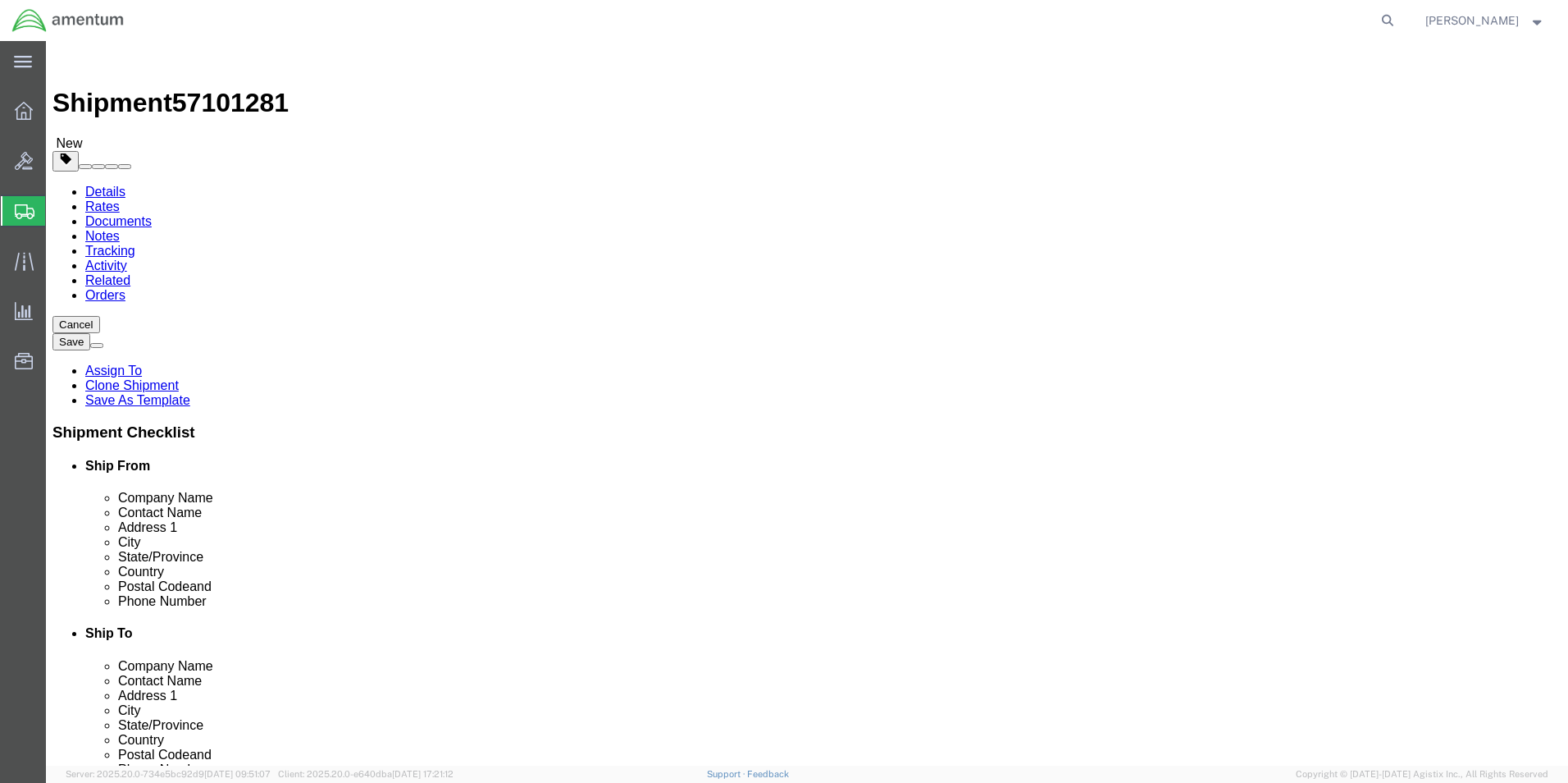
drag, startPoint x: 265, startPoint y: 349, endPoint x: 236, endPoint y: 356, distance: 29.8
click input "16.00"
drag, startPoint x: 264, startPoint y: 347, endPoint x: 164, endPoint y: 351, distance: 100.1
click div "Dimensions Length 16.00 x Width 10.00 x Height 12.00 Select cm ft in"
type input "2"
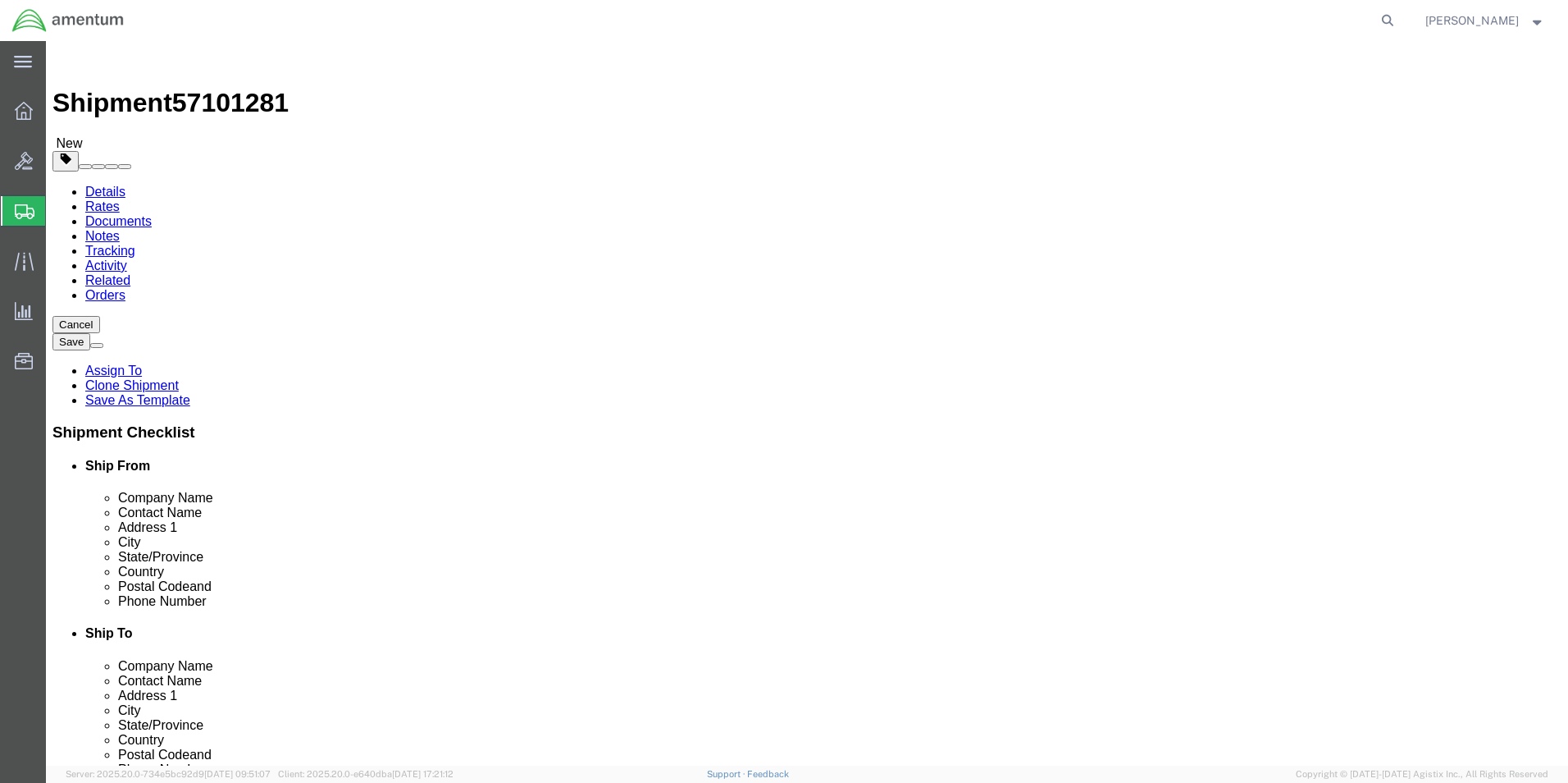
type input "18"
type input "12"
drag, startPoint x: 265, startPoint y: 384, endPoint x: 193, endPoint y: 389, distance: 72.2
click div "Weight 25.50 Select kgs lbs Ship. t°"
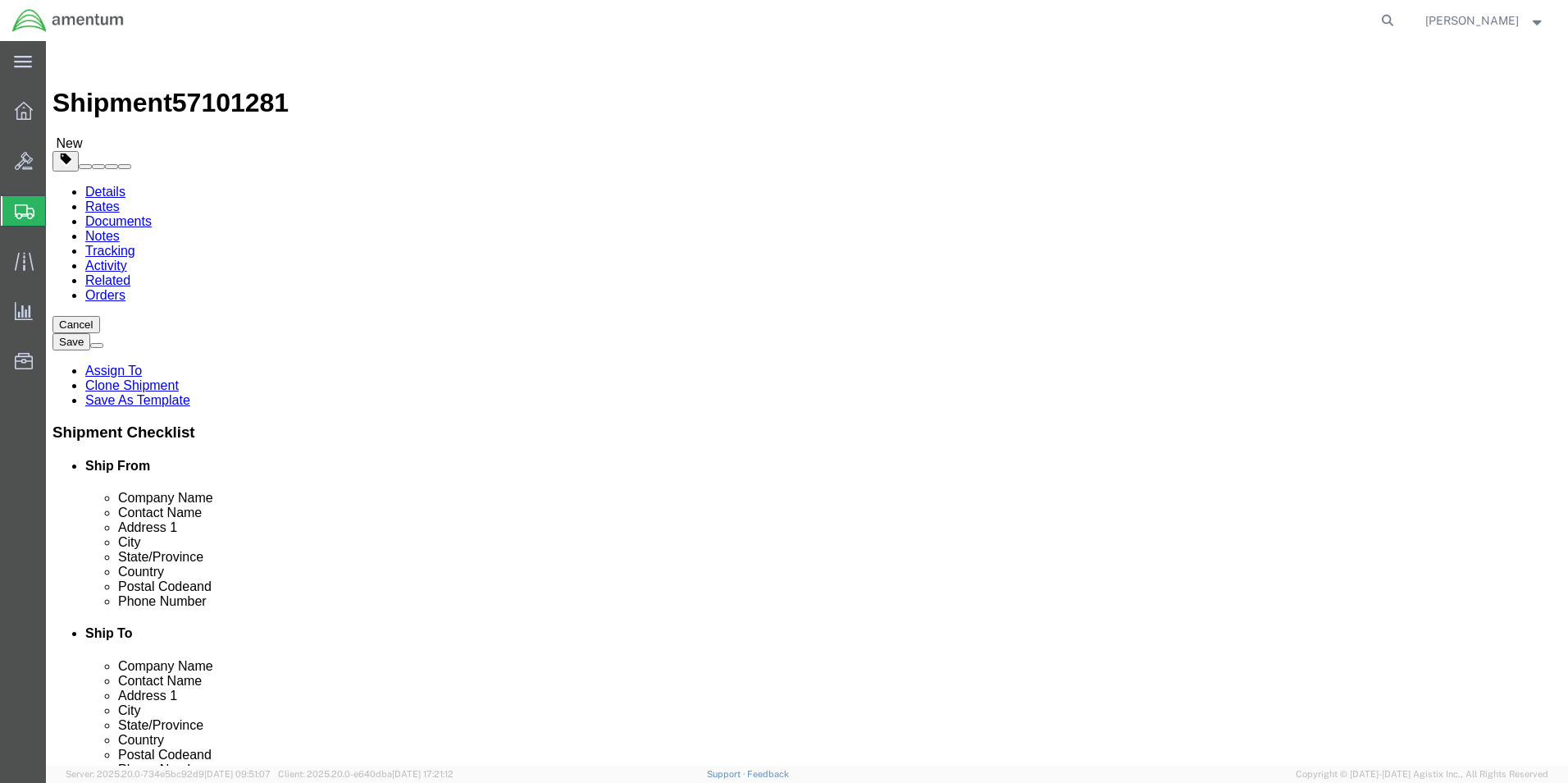
type input "59.60"
click dd "800.00 USD"
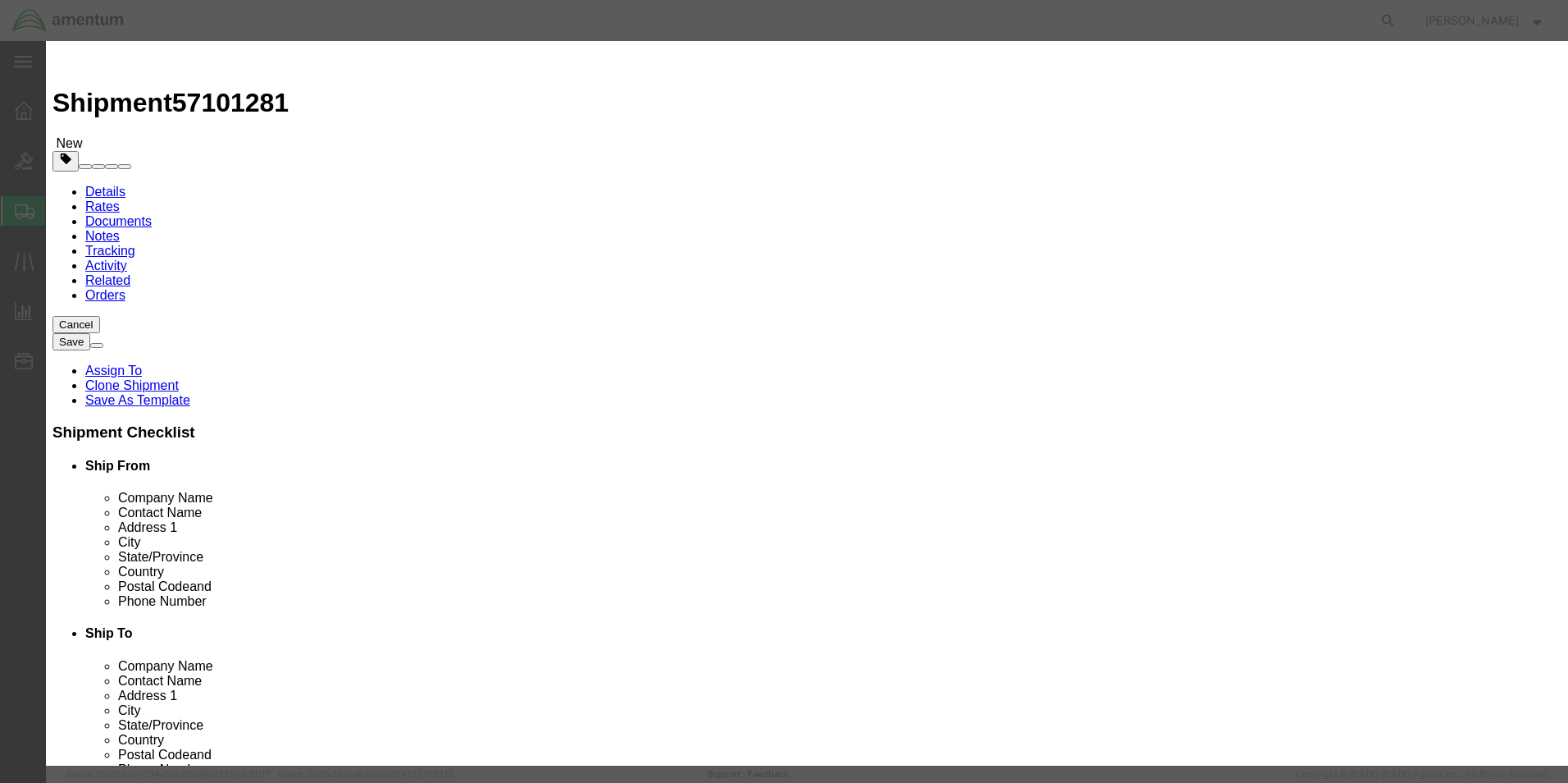
drag, startPoint x: 521, startPoint y: 148, endPoint x: 458, endPoint y: 153, distance: 63.2
click div "Pieces 2.00 Select Bag Barrels 100Board Feet Bottle Box Blister Pack Carats Can…"
type input "1"
type input "400"
click h3 "Edit content"
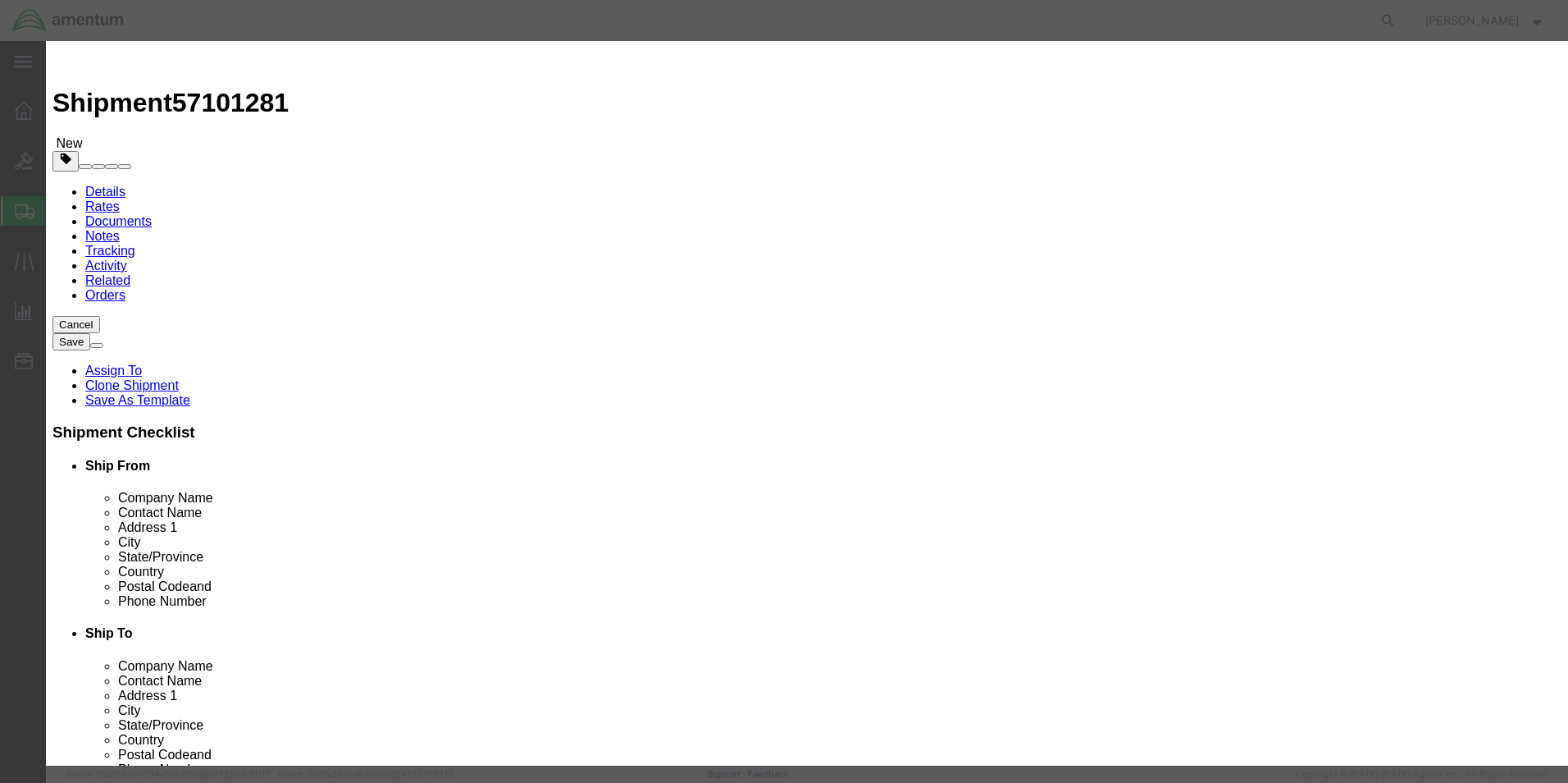
drag, startPoint x: 1033, startPoint y: 122, endPoint x: 922, endPoint y: 135, distance: 111.8
click textarea "Aeroshell 15w50qt"
type textarea "mobil jet"
click button "Save & Close"
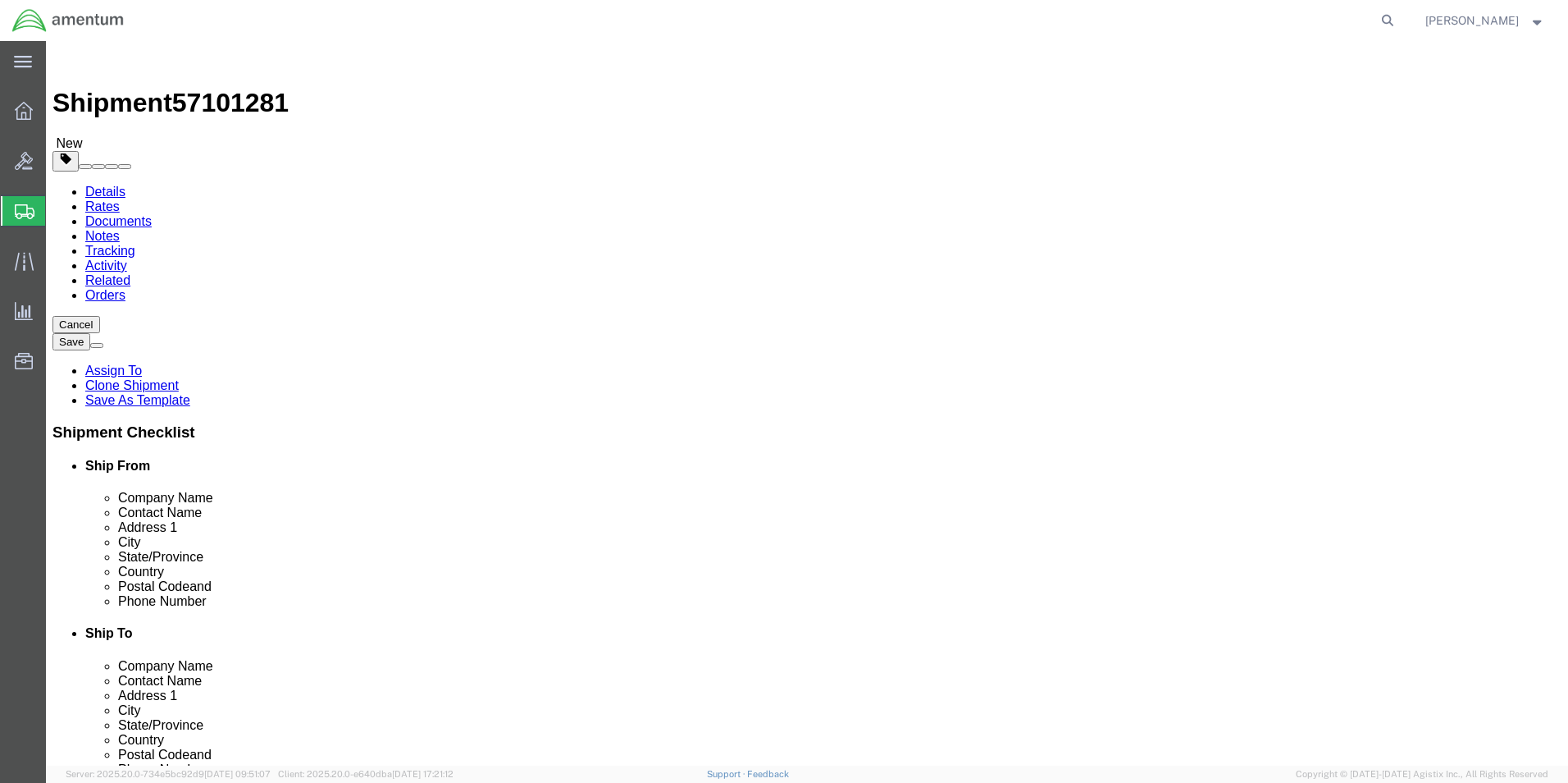
click button "Continue"
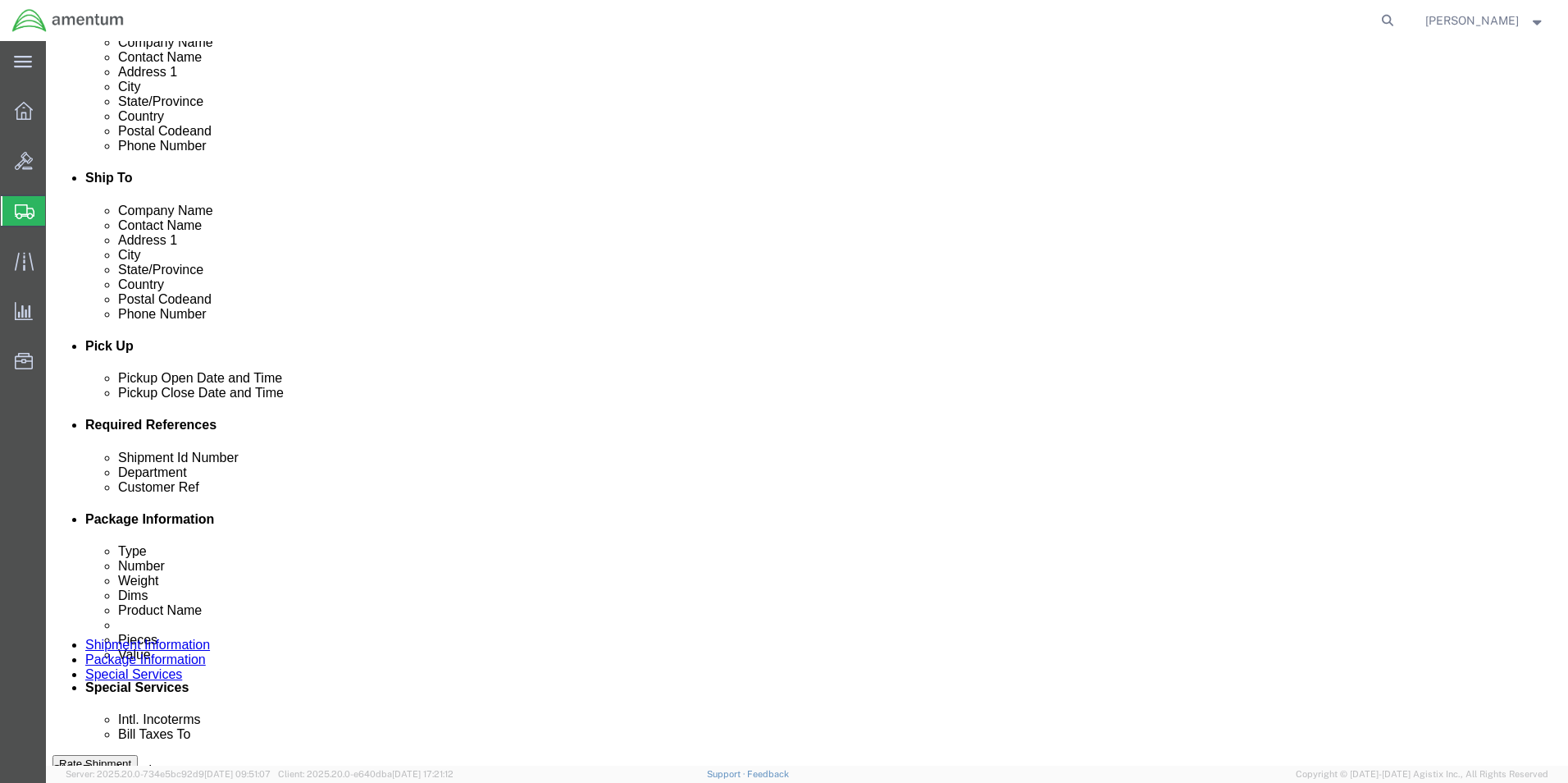
scroll to position [574, 0]
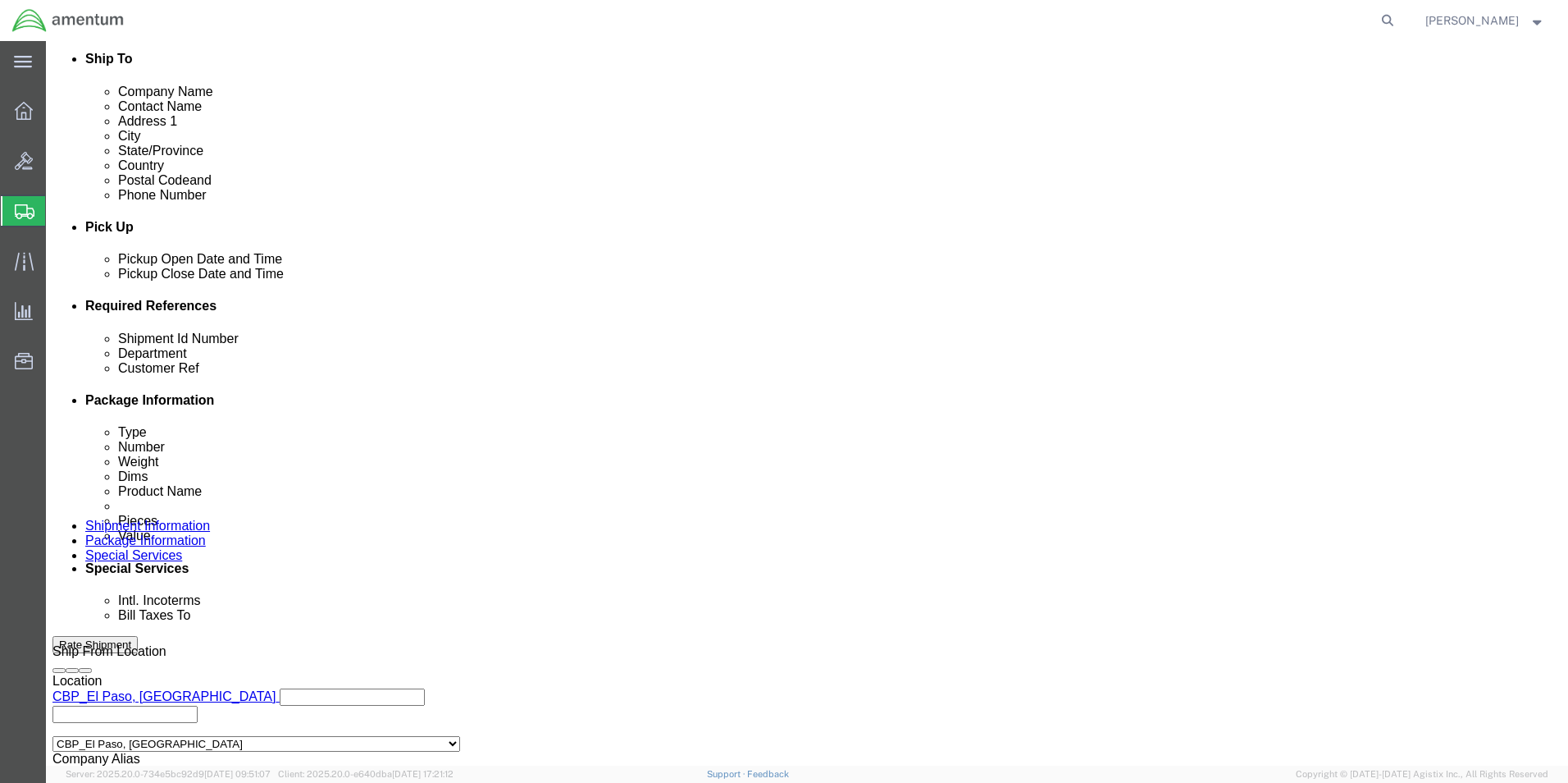
click button "Rate Shipment"
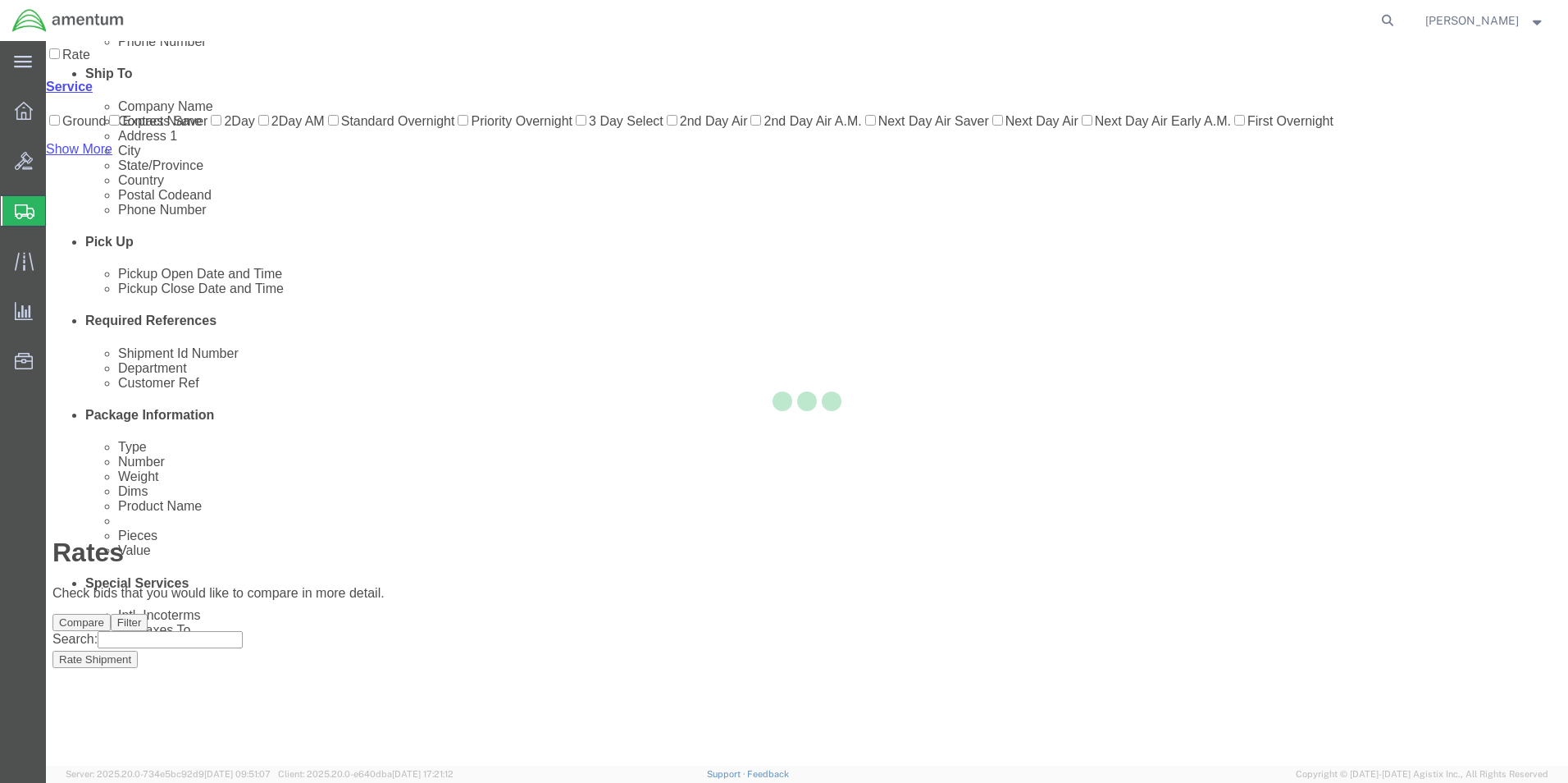
scroll to position [35, 0]
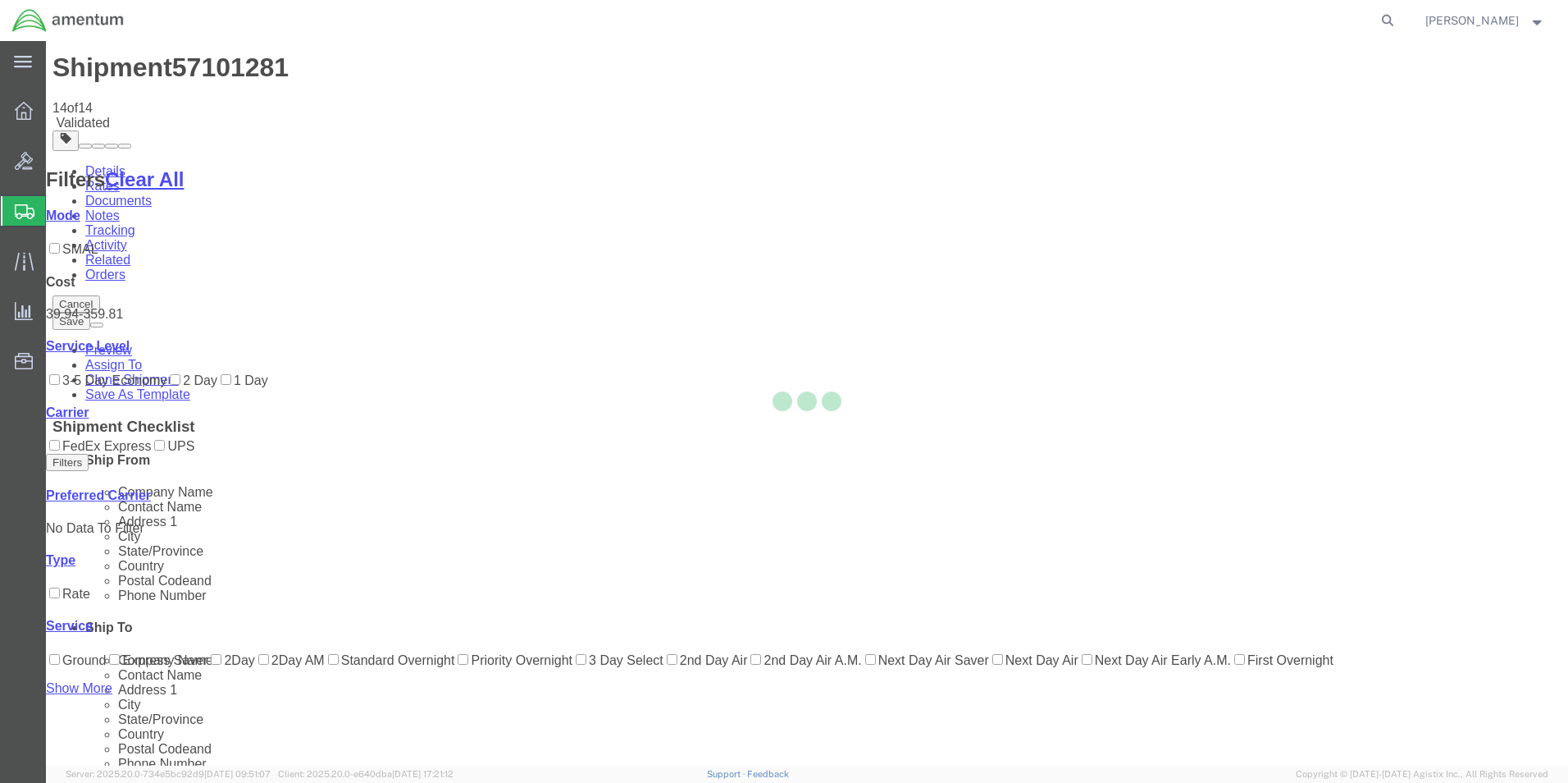
scroll to position [0, 0]
